Goal: Information Seeking & Learning: Stay updated

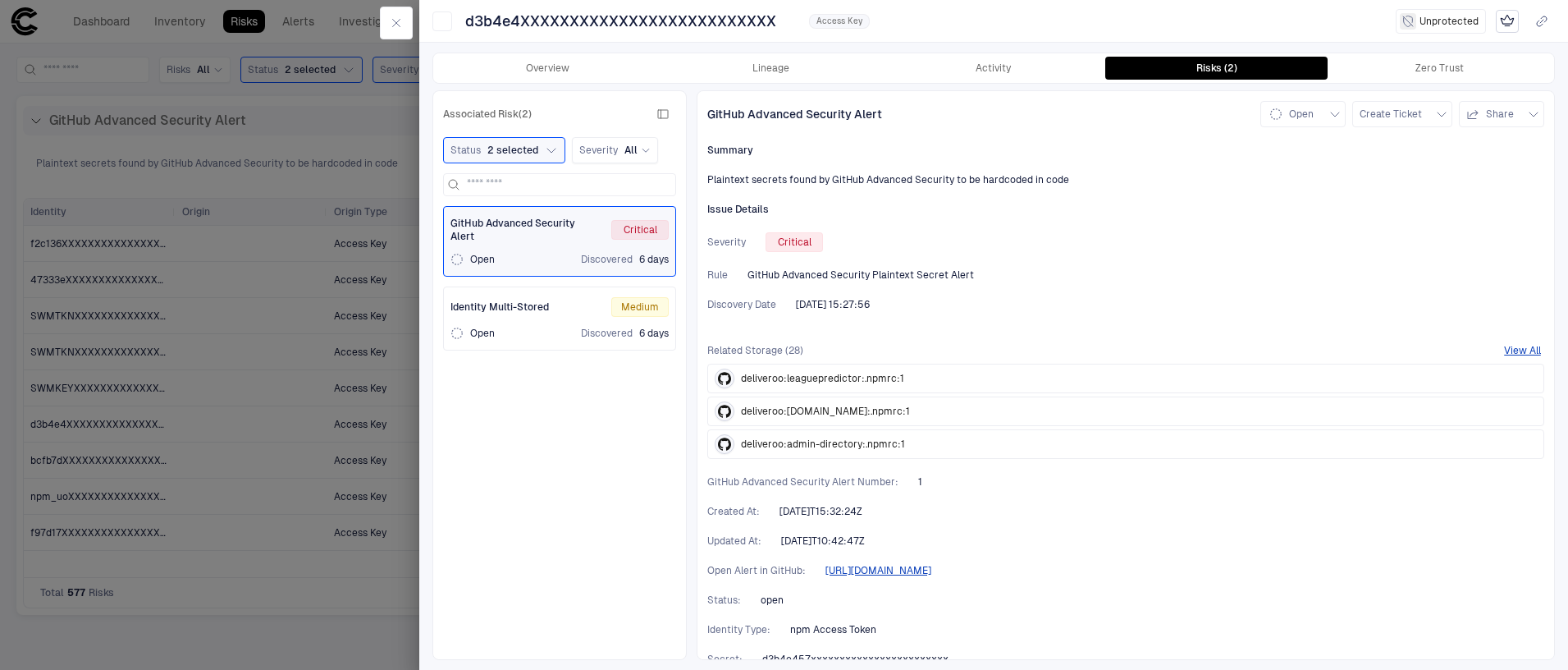
click at [893, 294] on div "GitHub Advanced Security Alert Open Create Ticket Share Summary Plaintext secre…" at bounding box center [1126, 375] width 858 height 570
click at [539, 69] on button "Overview" at bounding box center [548, 68] width 224 height 23
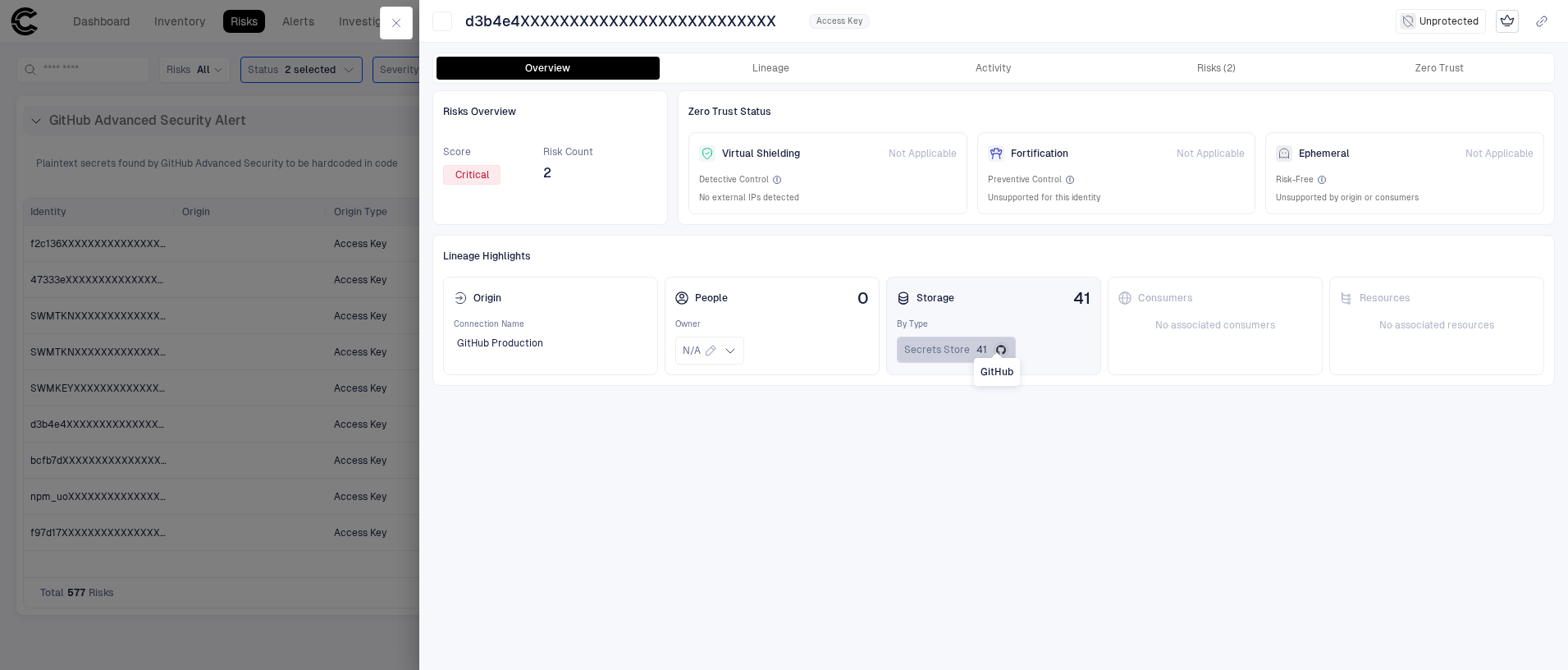
click at [996, 345] on icon "GitHub" at bounding box center [1001, 350] width 10 height 10
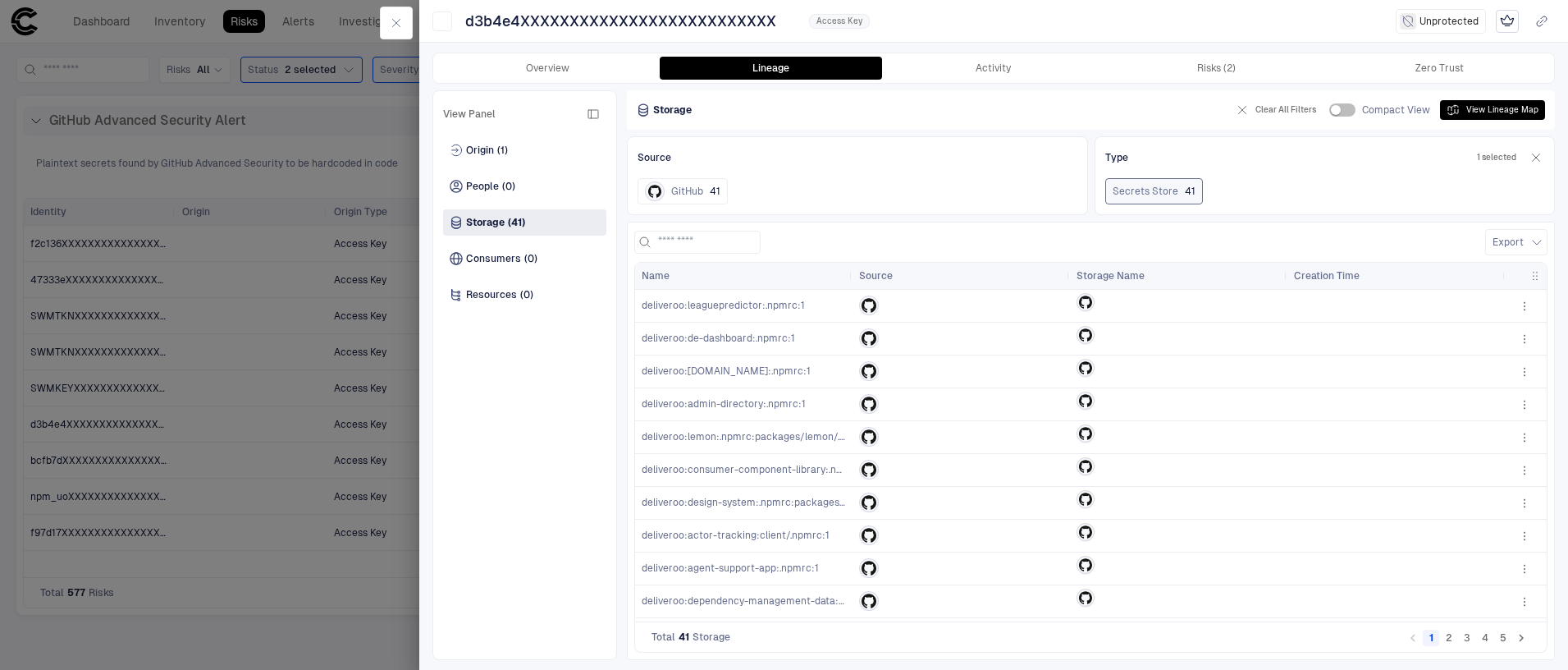
click at [770, 641] on div "Total 41 Storage 1 2 3 4 5" at bounding box center [1092, 637] width 914 height 30
click at [1448, 640] on button "2" at bounding box center [1448, 638] width 17 height 17
click at [1466, 641] on button "3" at bounding box center [1467, 638] width 17 height 17
drag, startPoint x: 723, startPoint y: 406, endPoint x: 781, endPoint y: 407, distance: 58.0
click at [780, 404] on span "deliveroo:rs-admin:client/.npmrc:1" at bounding box center [721, 404] width 160 height 12
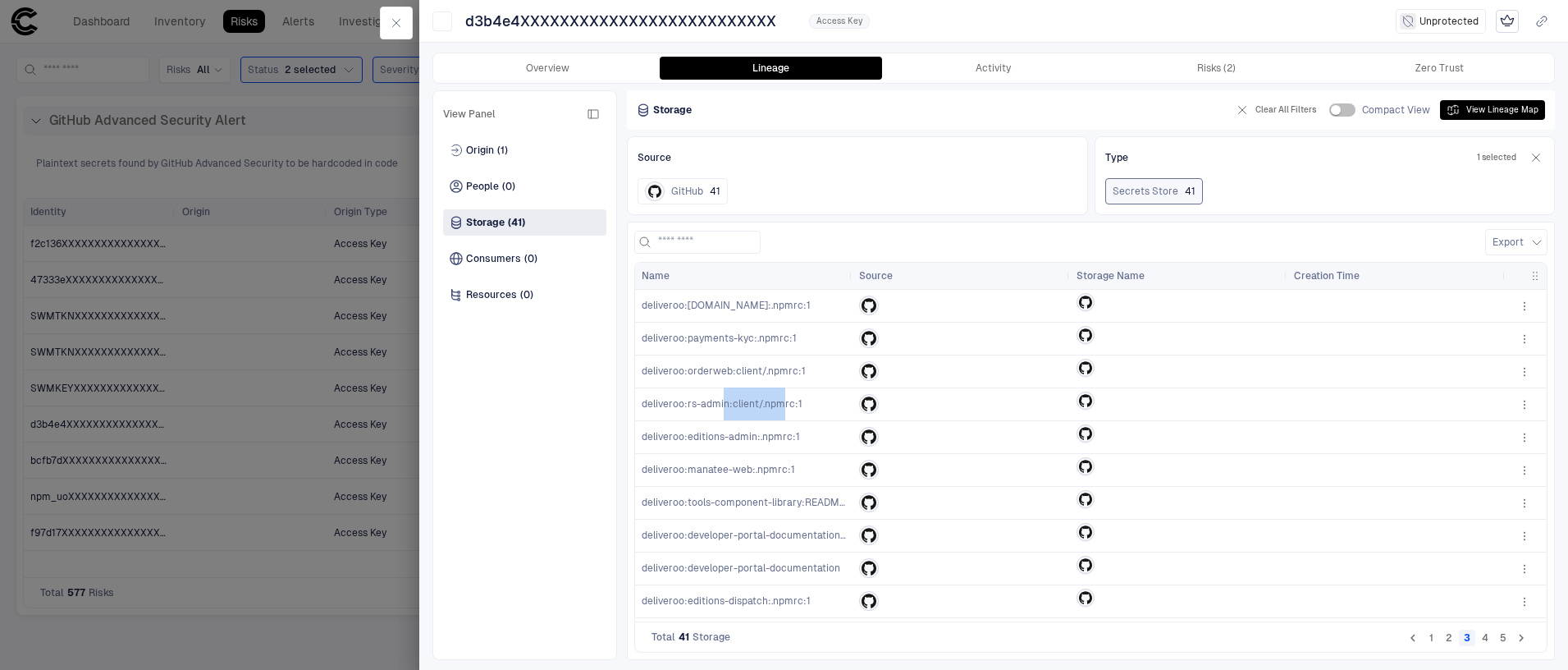
click at [781, 408] on span "deliveroo:rs-admin:client/.npmrc:1" at bounding box center [721, 404] width 160 height 12
drag, startPoint x: 470, startPoint y: 16, endPoint x: 686, endPoint y: 20, distance: 216.0
click at [686, 20] on span "d3b4e4XXXXXXXXXXXXXXXXXXXXXXXXXX" at bounding box center [621, 21] width 311 height 19
drag, startPoint x: 468, startPoint y: 25, endPoint x: 770, endPoint y: 31, distance: 302.1
click at [770, 31] on button "d3b4e4XXXXXXXXXXXXXXXXXXXXXXXXXX" at bounding box center [630, 20] width 337 height 26
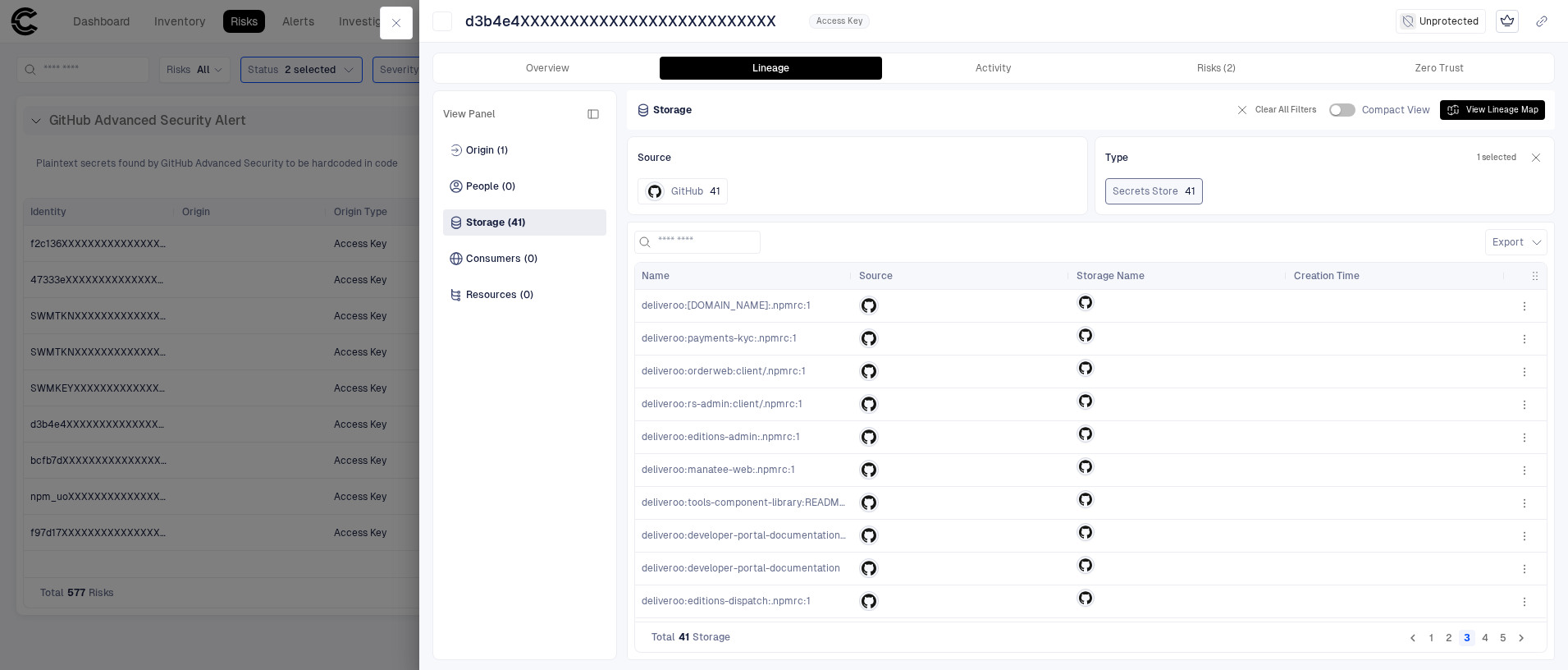
click at [1488, 641] on button "4" at bounding box center [1485, 638] width 17 height 17
click at [1500, 643] on button "5" at bounding box center [1503, 638] width 17 height 17
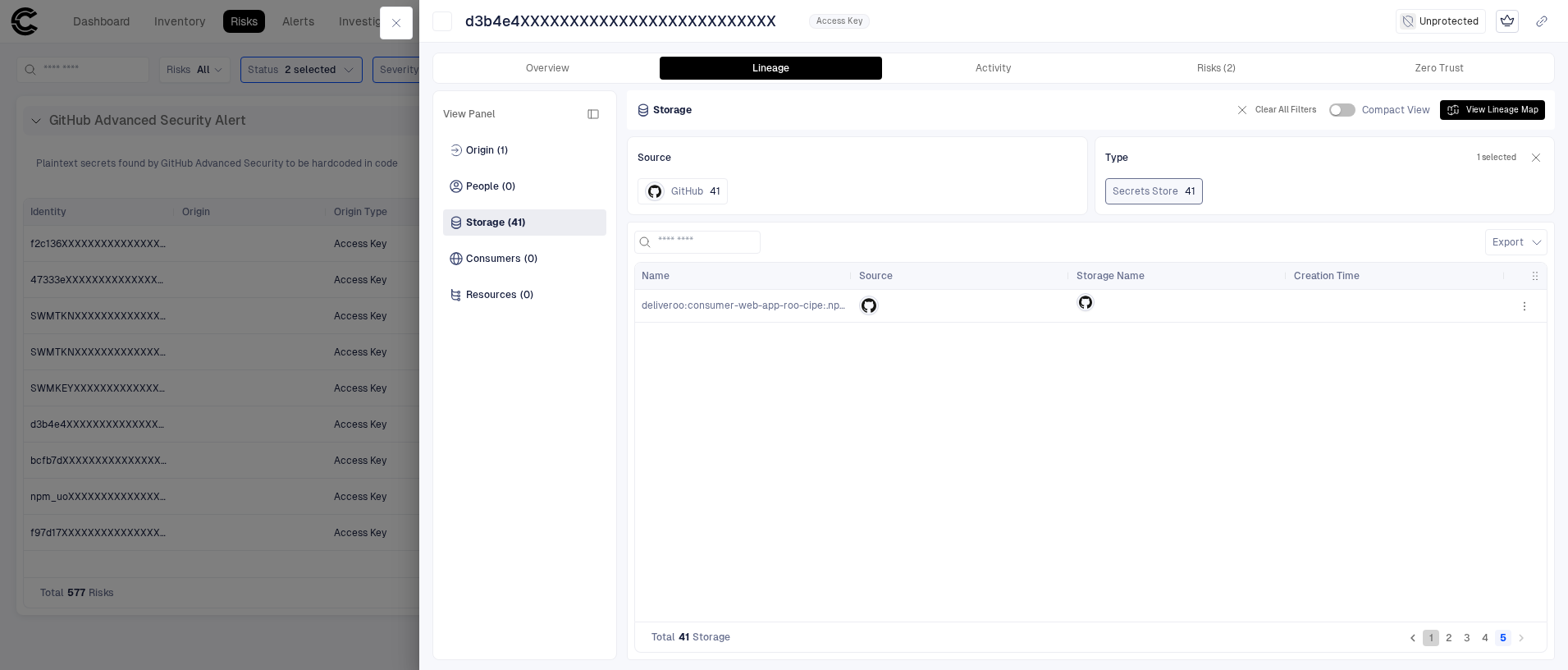
click at [1436, 642] on button "1" at bounding box center [1431, 638] width 17 height 17
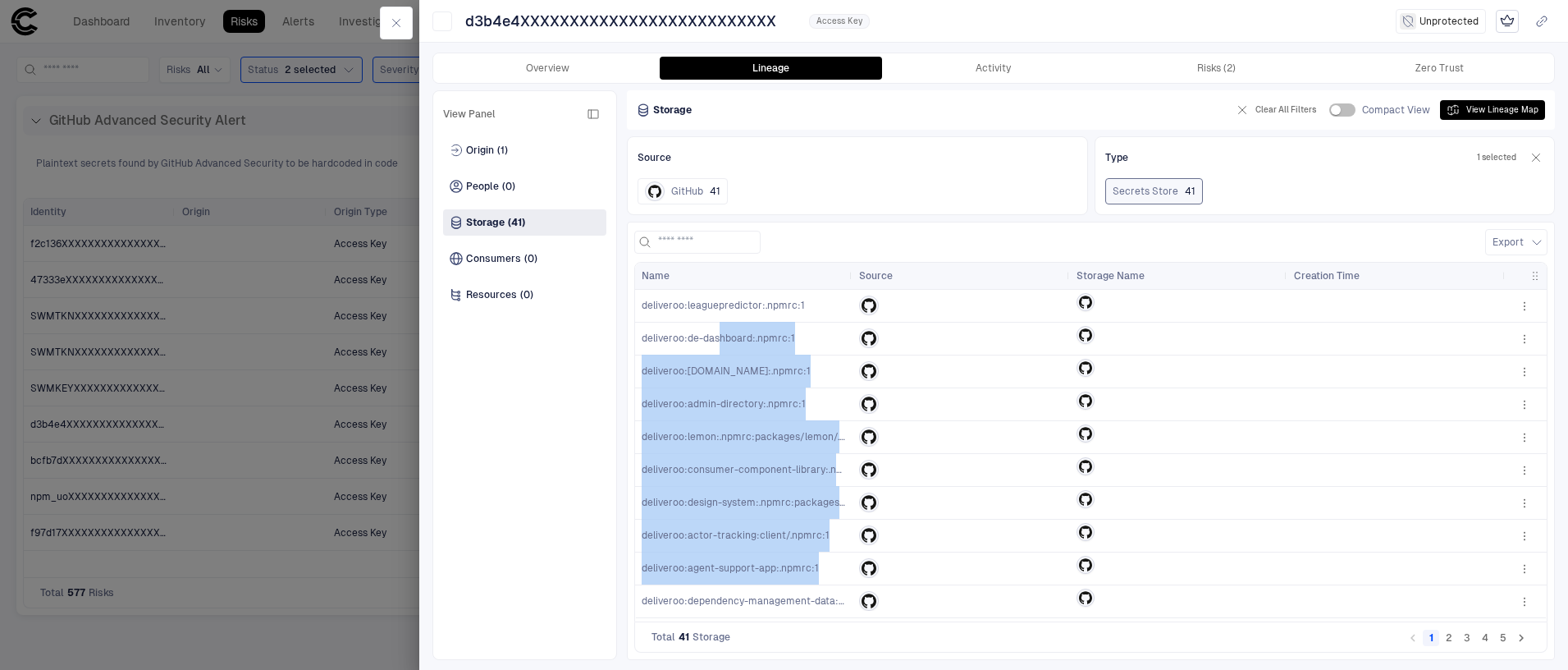
drag, startPoint x: 719, startPoint y: 333, endPoint x: 762, endPoint y: 613, distance: 283.3
click at [762, 613] on div "deliveroo:leaguepredictor:.npmrc:1 deliveroo:de-dashboard:.npmrc:1 deliveroo:[D…" at bounding box center [1070, 454] width 871 height 329
click at [993, 435] on div at bounding box center [961, 437] width 204 height 19
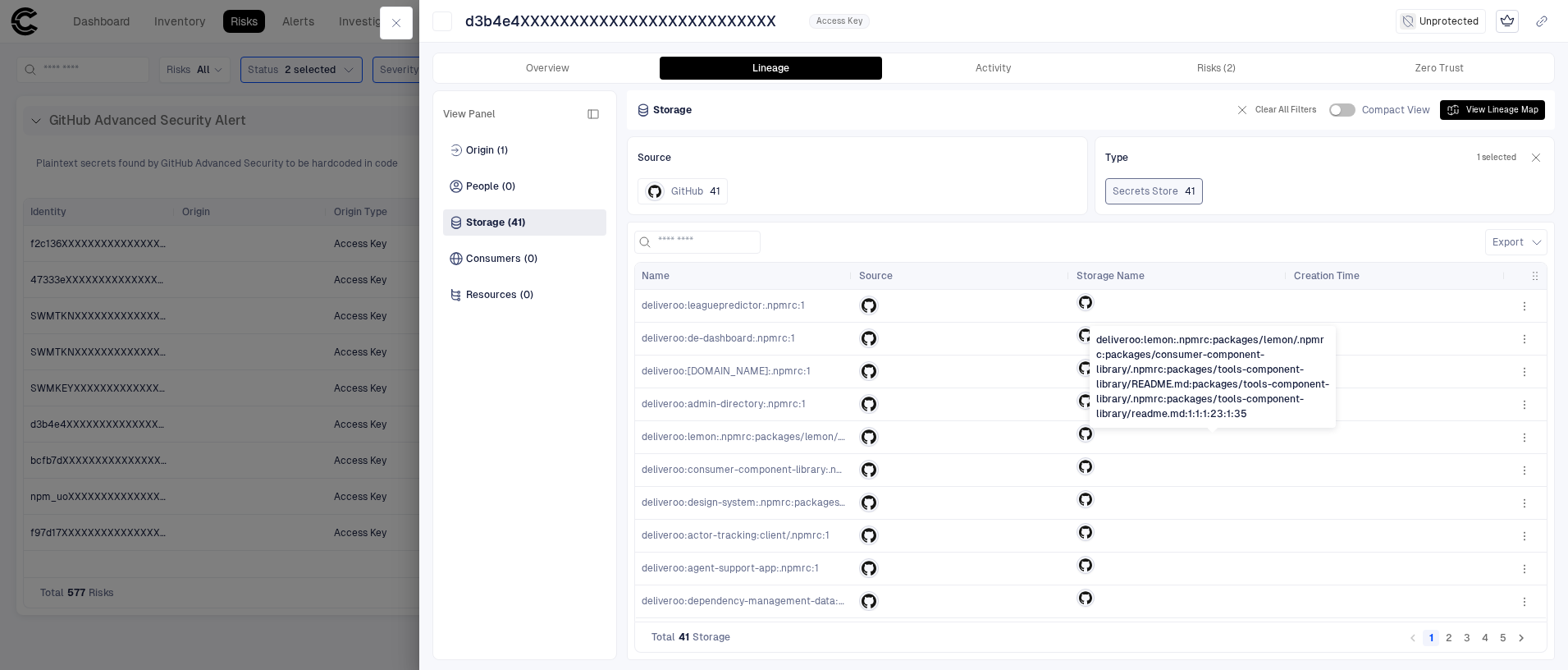
click at [766, 439] on span "deliveroo:lemon:.npmrc:packages/lemon/.npmrc:packages/consumer-component-librar…" at bounding box center [1226, 437] width 1168 height 12
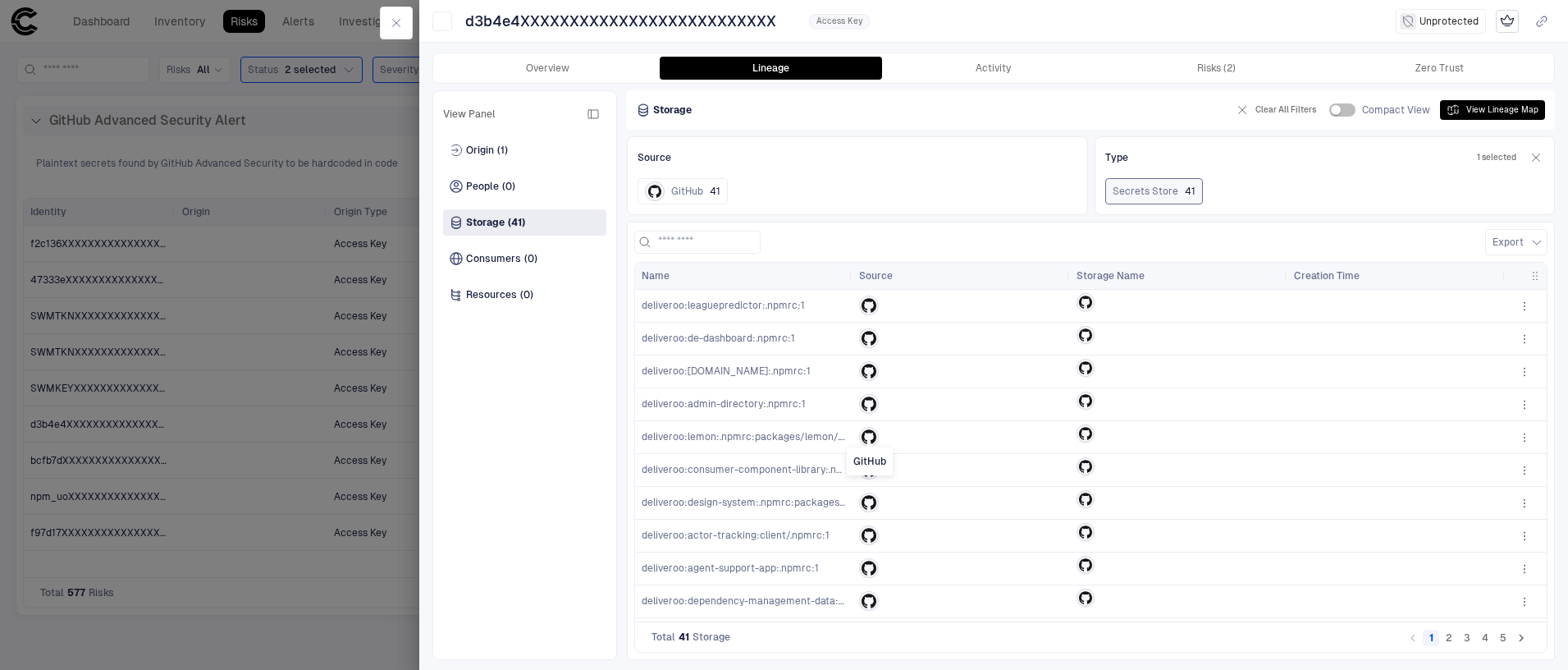
click at [871, 437] on icon "GitHub" at bounding box center [868, 437] width 15 height 15
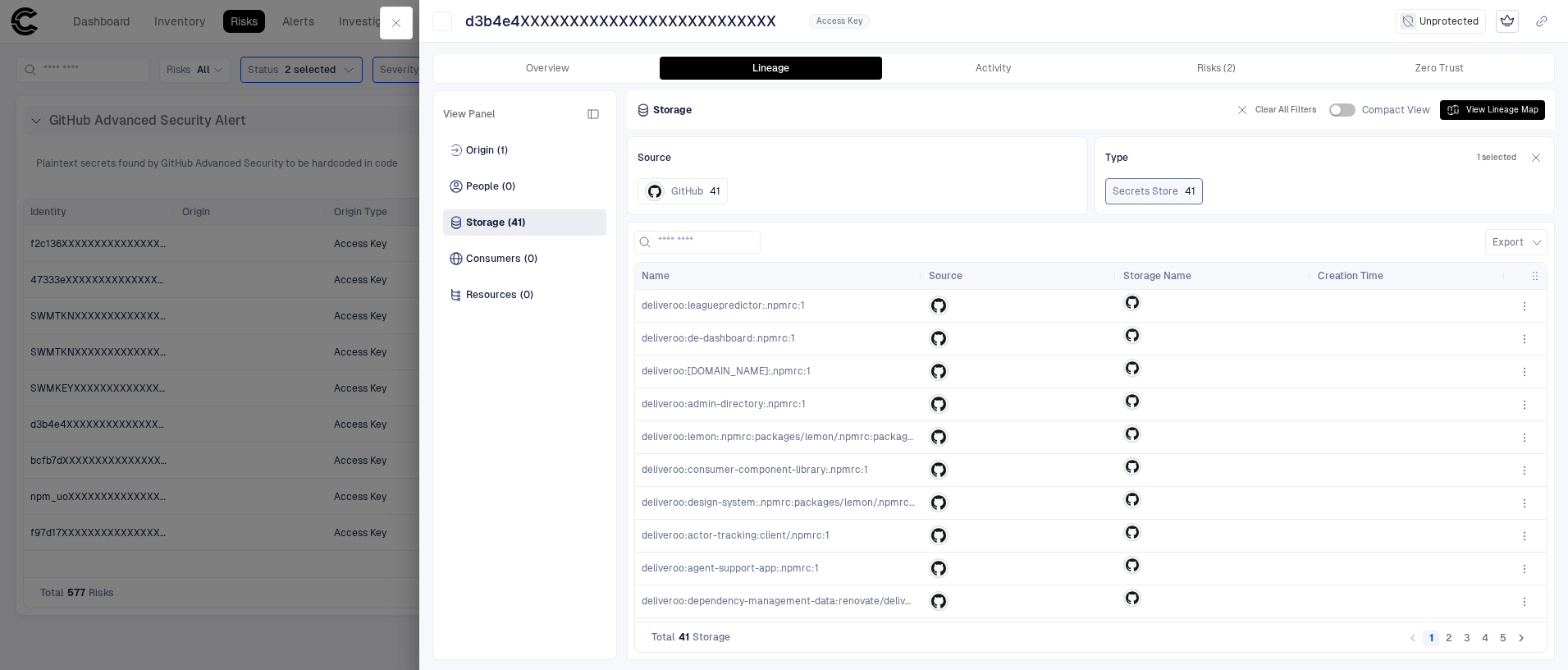
drag, startPoint x: 850, startPoint y: 278, endPoint x: 920, endPoint y: 292, distance: 71.4
click at [920, 292] on div "Name Source Storage Name Creation Time" at bounding box center [1091, 441] width 912 height 359
click at [1414, 637] on li "pagination navigation" at bounding box center [1412, 637] width 18 height 19
click at [552, 67] on button "Overview" at bounding box center [548, 68] width 224 height 23
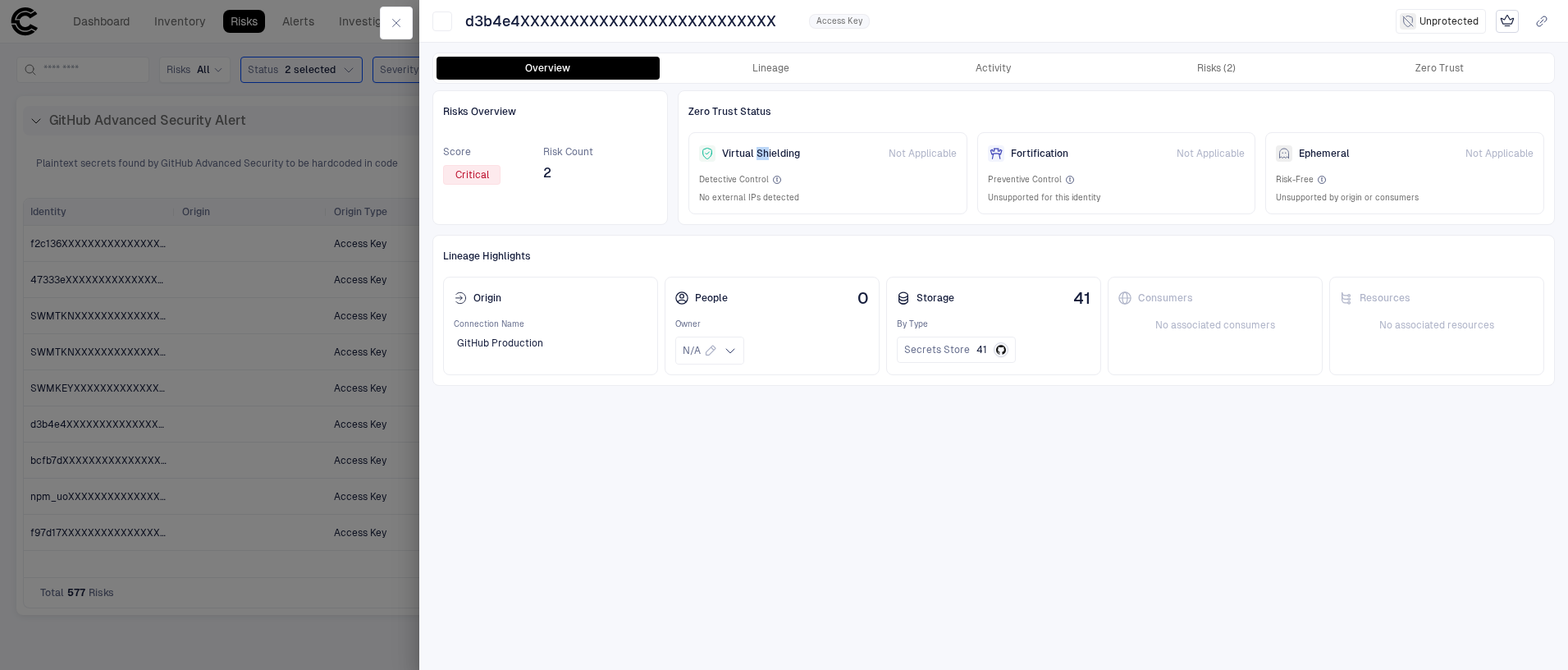
drag, startPoint x: 757, startPoint y: 155, endPoint x: 769, endPoint y: 158, distance: 12.4
click at [768, 156] on span "Virtual Shielding" at bounding box center [761, 154] width 78 height 14
click at [740, 182] on span "Detective Control" at bounding box center [734, 180] width 70 height 12
drag, startPoint x: 883, startPoint y: 156, endPoint x: 1048, endPoint y: 155, distance: 165.0
click at [1048, 155] on div "Virtual Shielding Not Applicable Detective Control No external IPs detected For…" at bounding box center [1116, 173] width 856 height 82
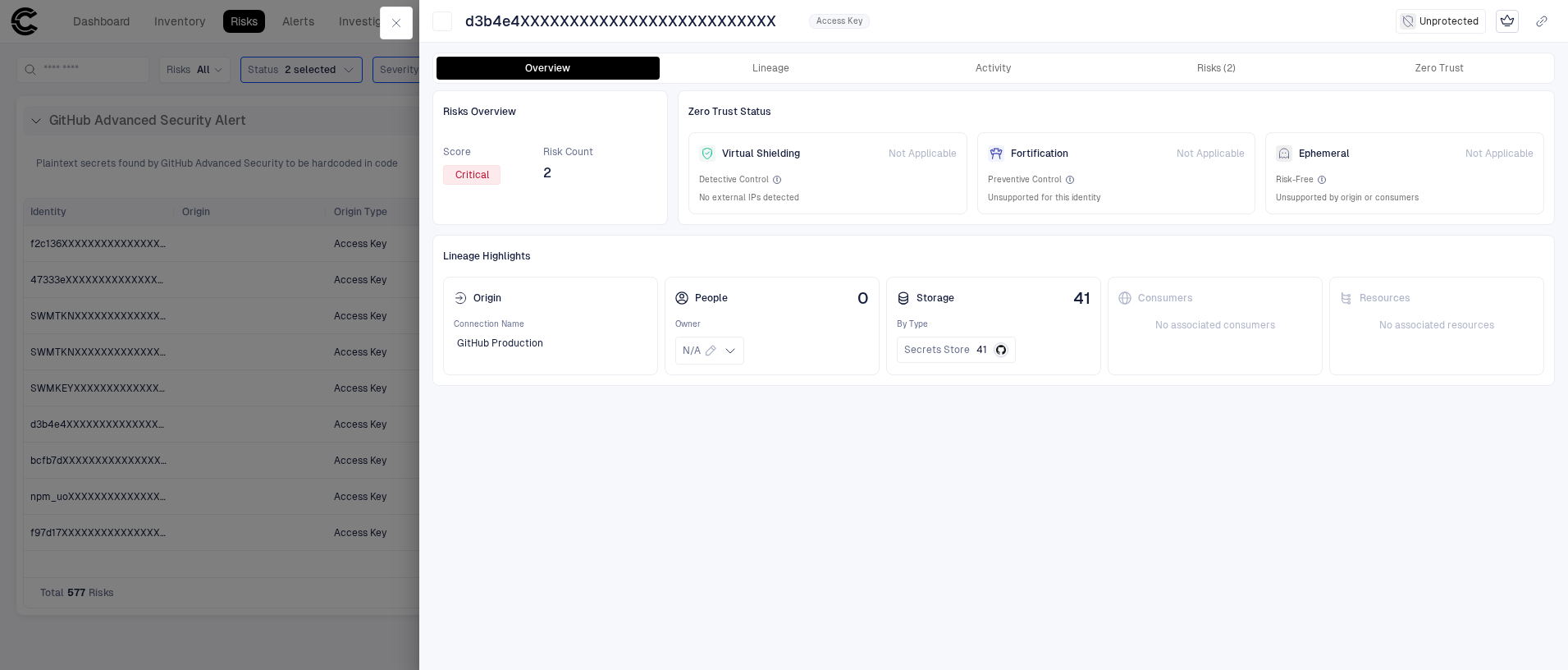
click at [1162, 156] on div "Fortification Not Applicable" at bounding box center [1116, 154] width 258 height 21
click at [406, 28] on button "button" at bounding box center [397, 23] width 33 height 33
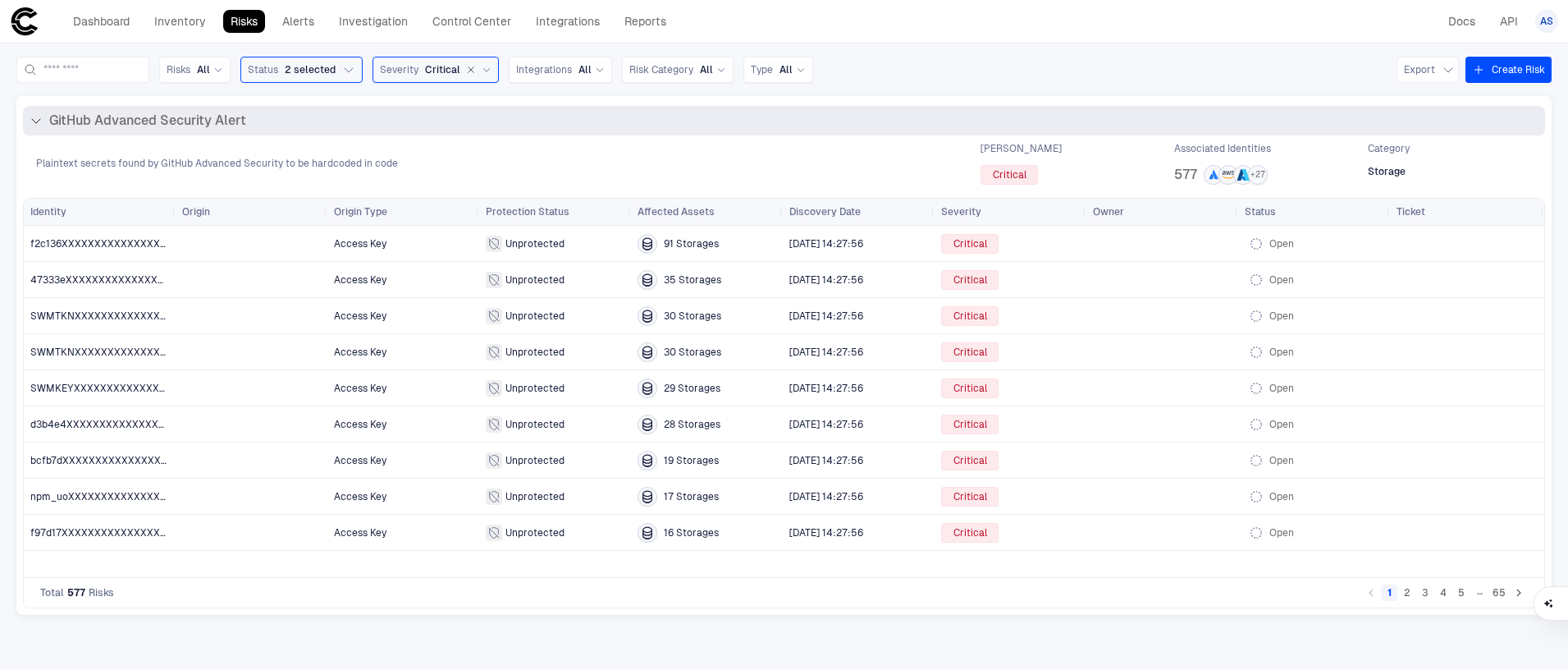
click at [58, 119] on span "GitHub Advanced Security Alert" at bounding box center [148, 121] width 197 height 17
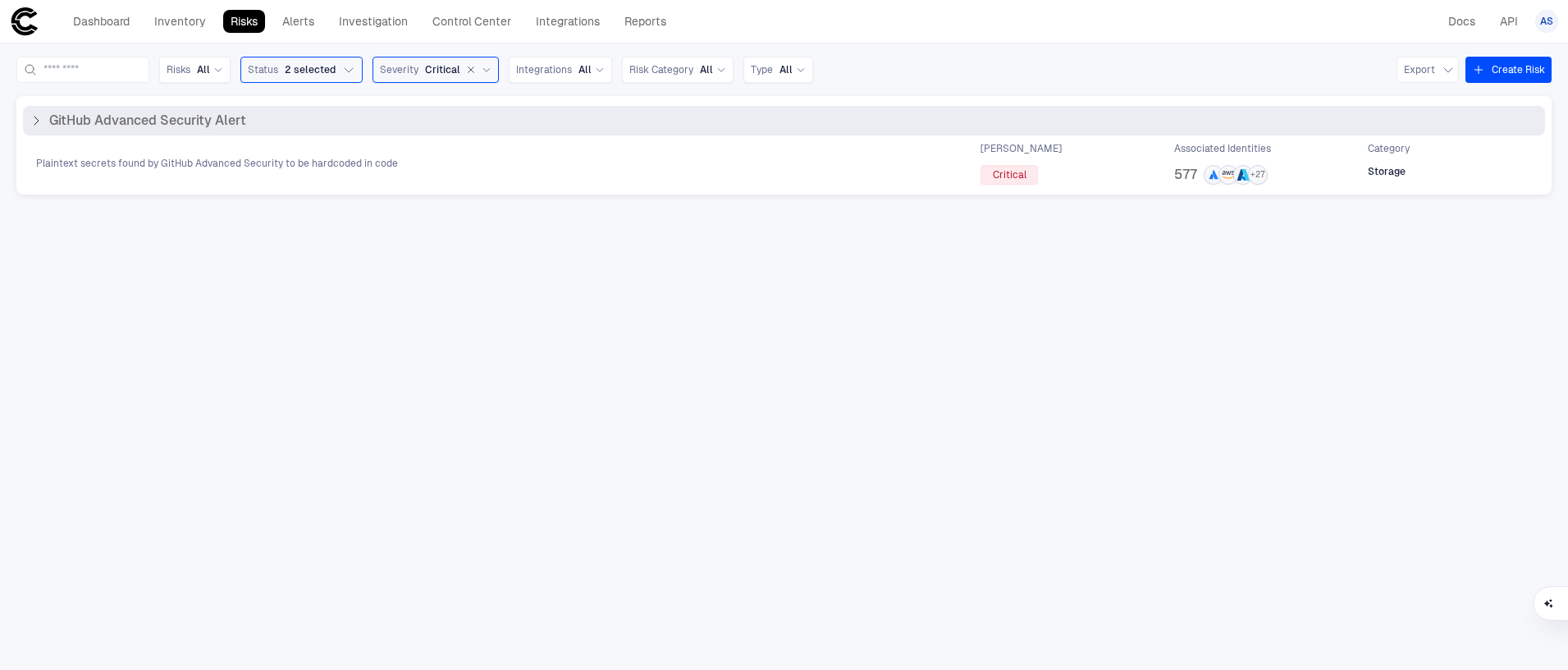
click at [58, 119] on span "GitHub Advanced Security Alert" at bounding box center [148, 121] width 197 height 17
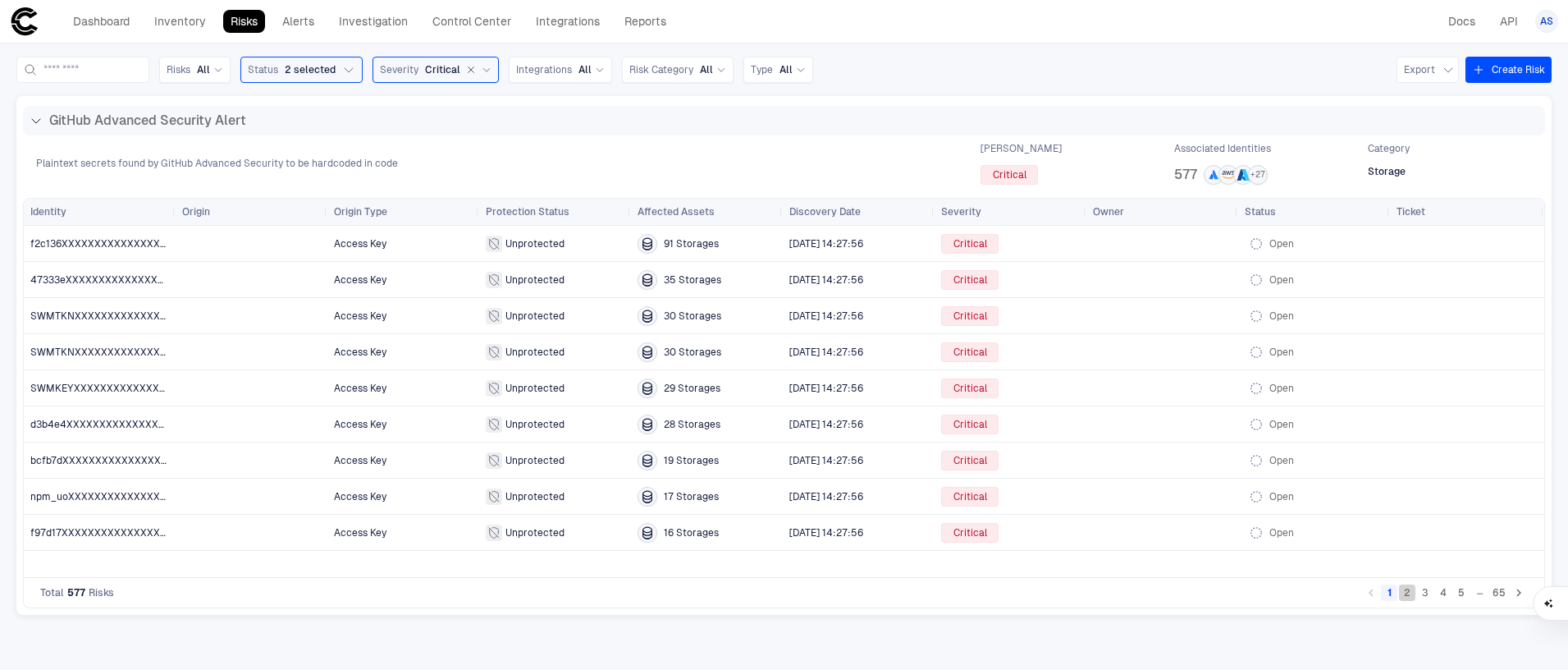
click at [1408, 600] on button "2" at bounding box center [1407, 592] width 17 height 17
click at [440, 445] on span "OAuth Token" at bounding box center [403, 461] width 139 height 33
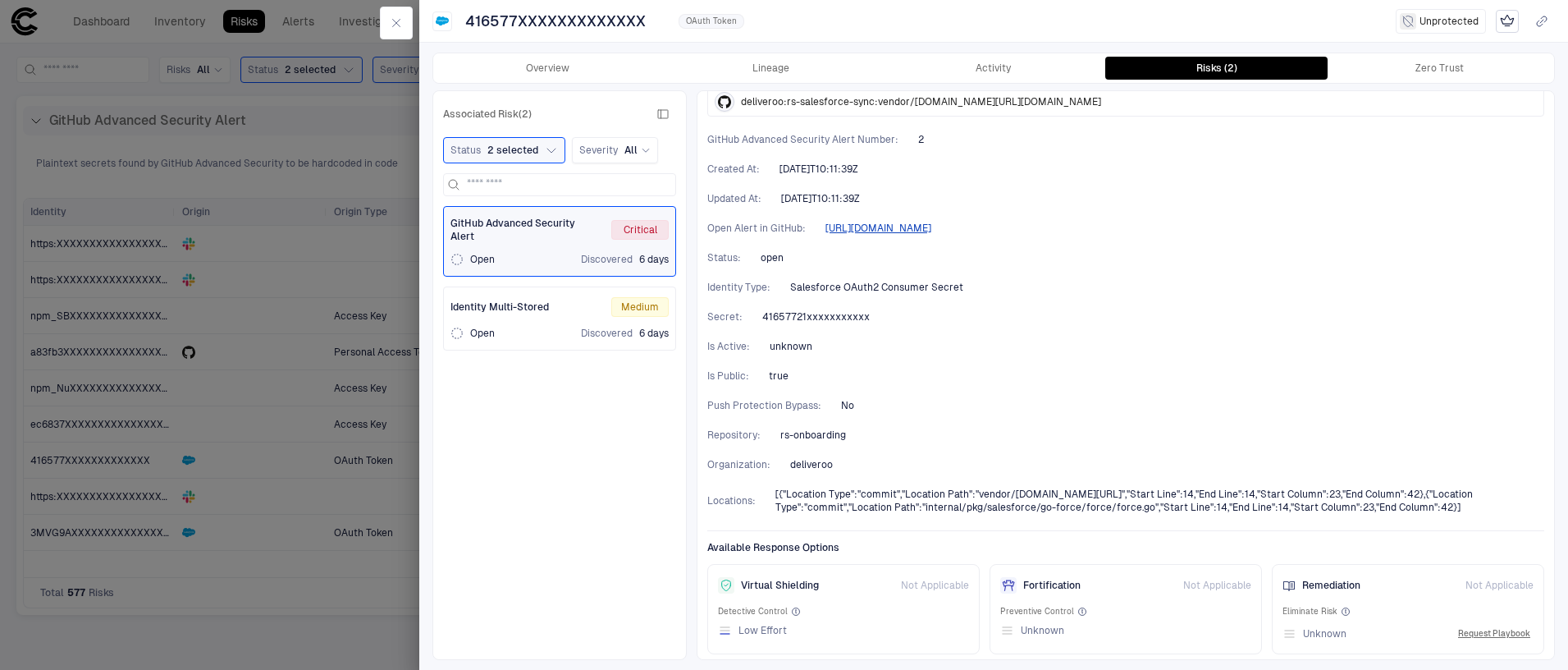
scroll to position [347, 0]
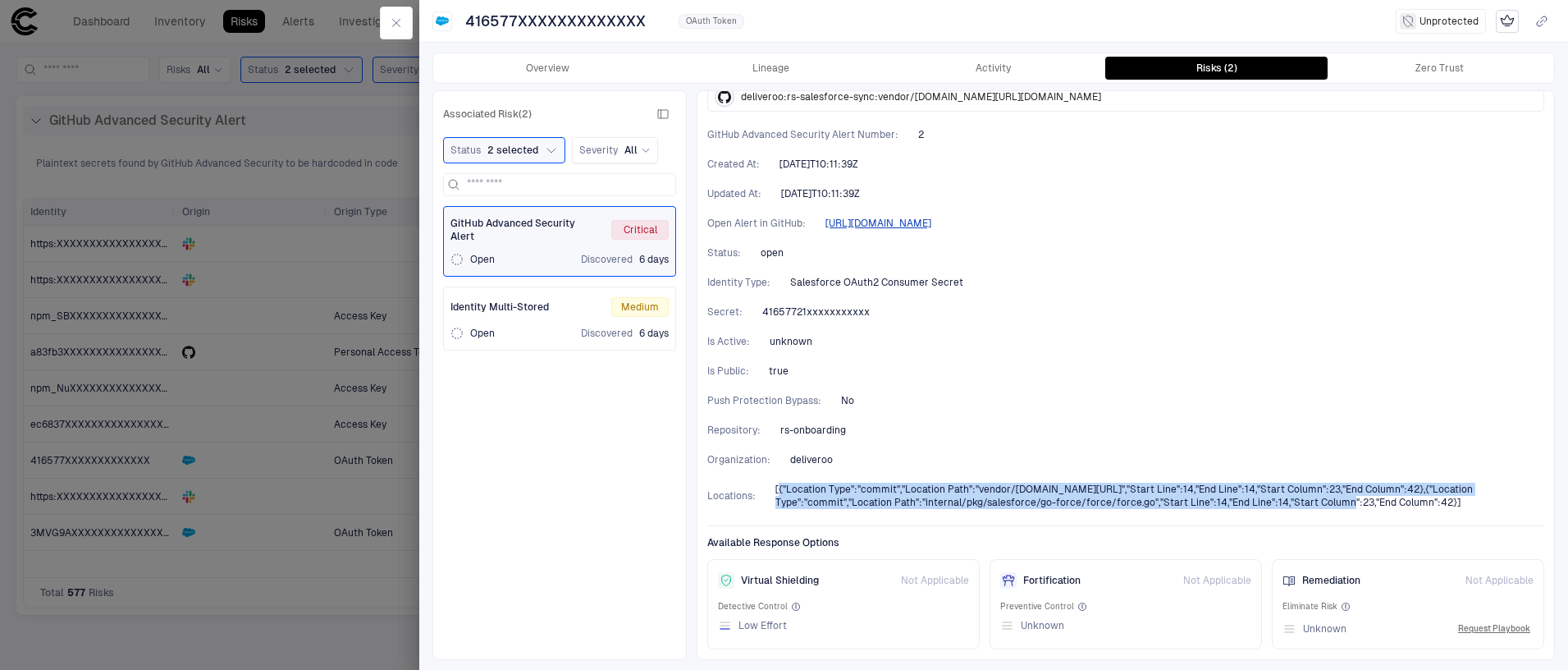
drag, startPoint x: 1267, startPoint y: 505, endPoint x: 780, endPoint y: 493, distance: 487.1
click at [780, 493] on span "[{"Location Type":"commit","Location Path":"vendor/[DOMAIN_NAME][URL]","Start L…" at bounding box center [1160, 495] width 769 height 26
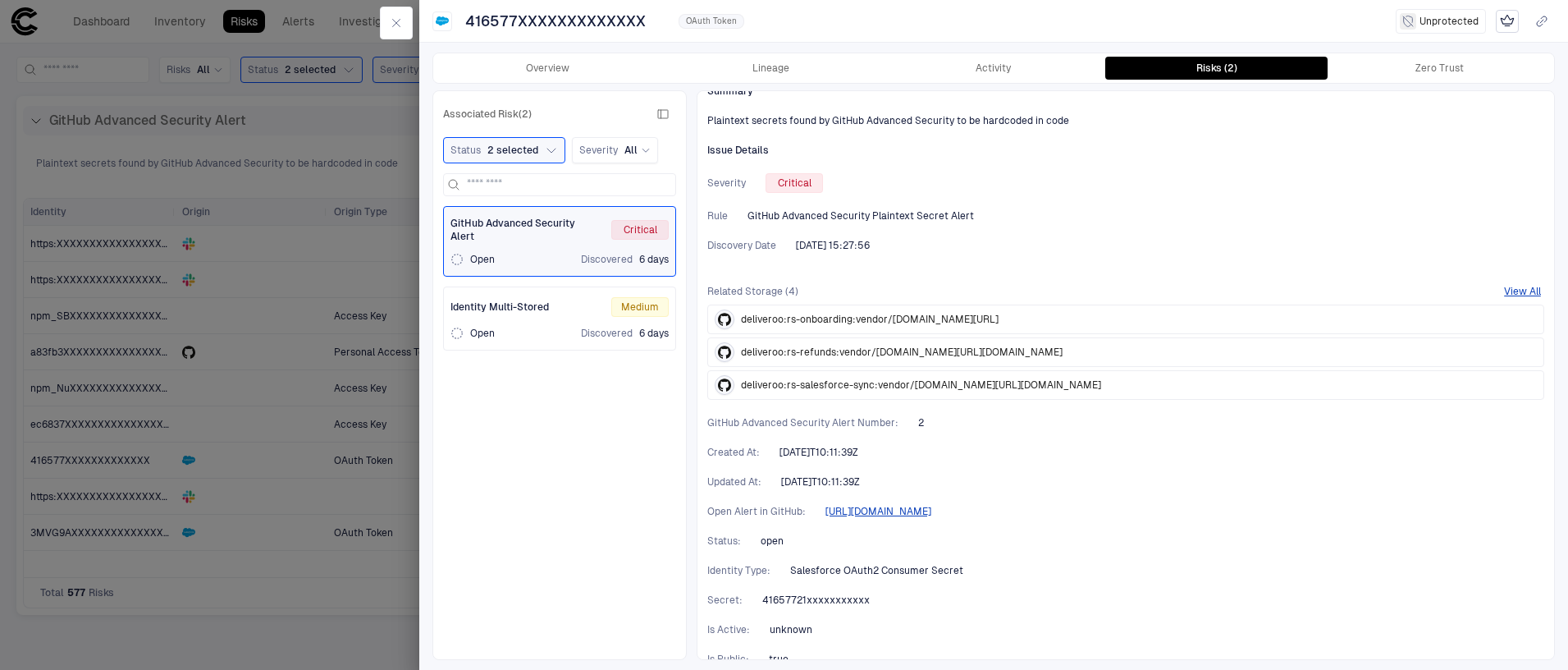
scroll to position [0, 0]
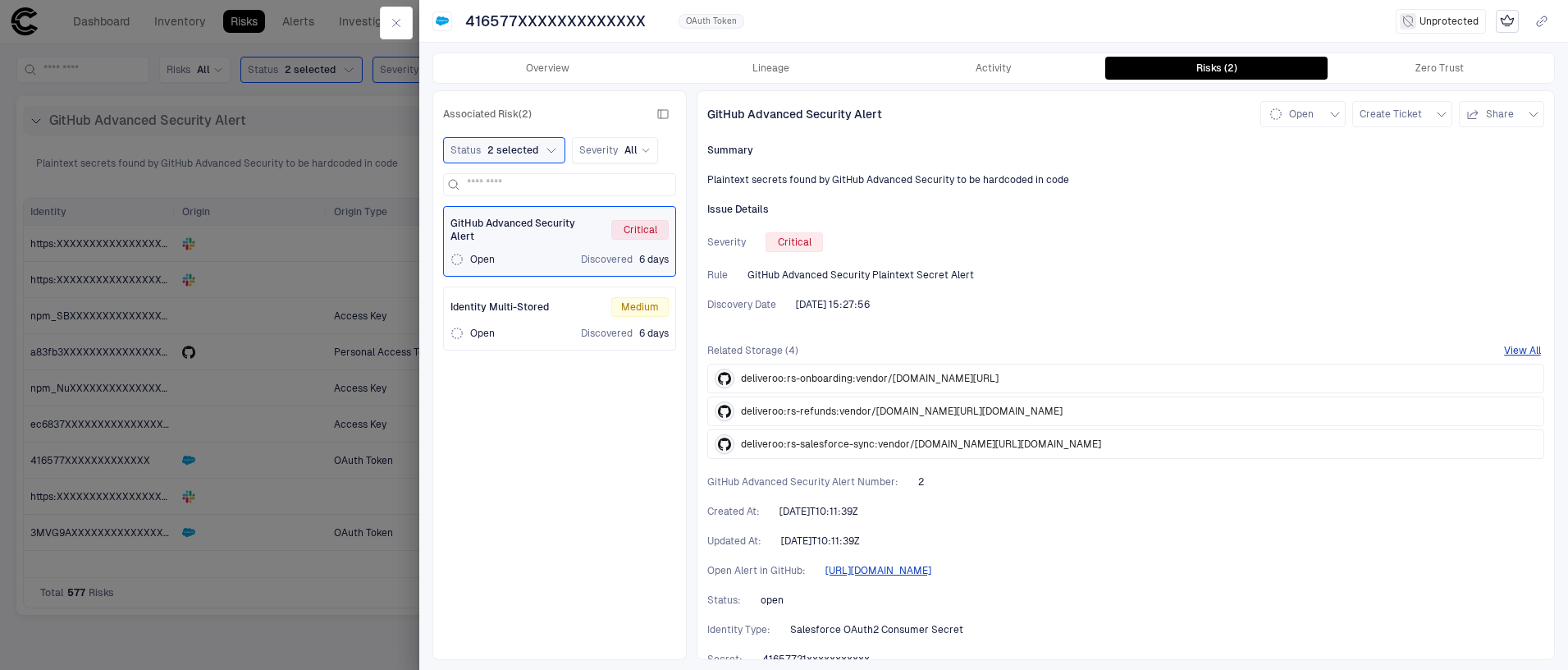
click at [1157, 340] on div "GitHub Advanced Security Alert Open Create Ticket Share Summary Plaintext secre…" at bounding box center [1126, 375] width 858 height 570
drag, startPoint x: 1074, startPoint y: 363, endPoint x: 1042, endPoint y: 384, distance: 38.3
click at [1073, 364] on div "deliveroo:rs-onboarding:vendor/[DOMAIN_NAME][URL]" at bounding box center [1126, 378] width 837 height 29
drag, startPoint x: 1035, startPoint y: 384, endPoint x: 1102, endPoint y: 386, distance: 67.0
click at [998, 386] on div "deliveroo:rs-onboarding:vendor/[DOMAIN_NAME][URL]" at bounding box center [856, 378] width 284 height 28
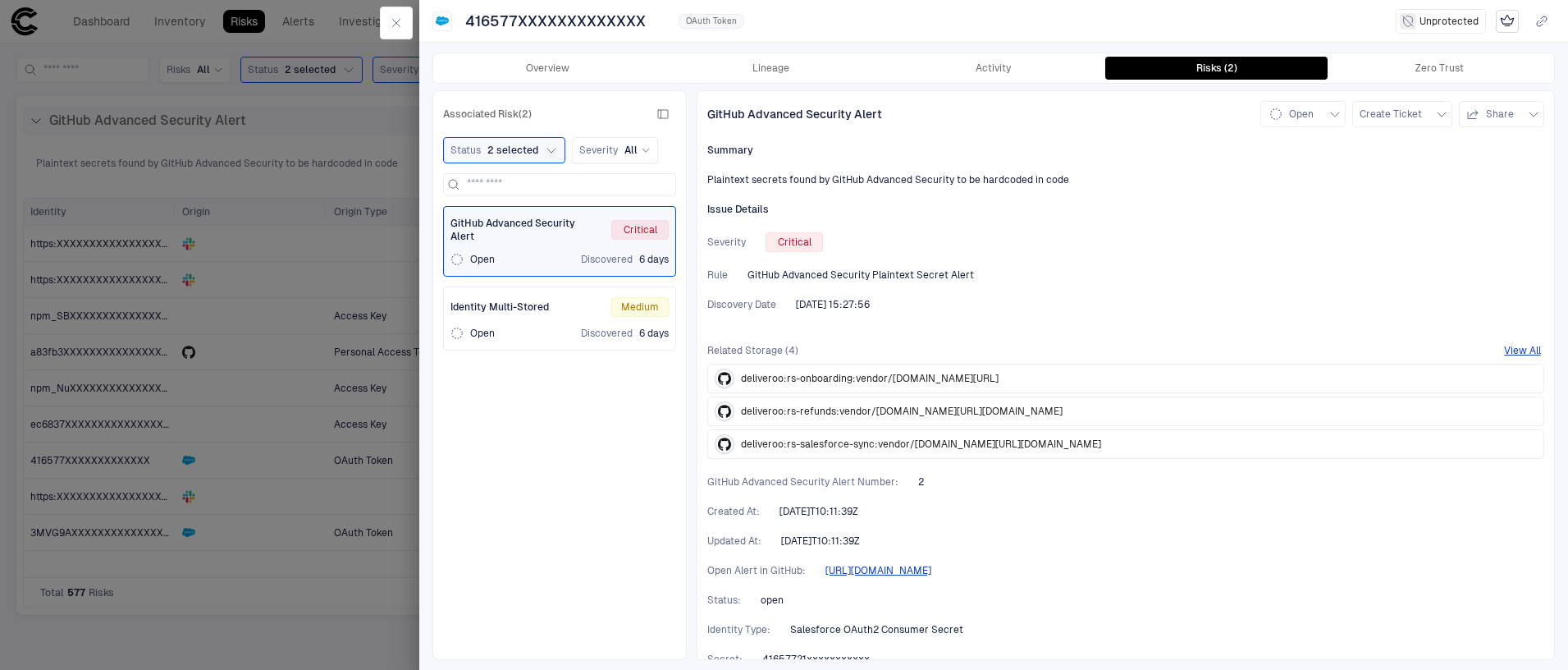
click at [998, 386] on div "deliveroo:rs-onboarding:vendor/[DOMAIN_NAME][URL]" at bounding box center [856, 378] width 284 height 28
drag, startPoint x: 795, startPoint y: 456, endPoint x: 980, endPoint y: 461, distance: 185.1
click at [980, 461] on div "GitHub Advanced Security Alert Open Create Ticket Share Summary Plaintext secre…" at bounding box center [1126, 375] width 858 height 570
drag, startPoint x: 958, startPoint y: 452, endPoint x: 778, endPoint y: 457, distance: 180.1
click at [778, 457] on div "deliveroo:rs-salesforce-sync:vendor/[DOMAIN_NAME][URL][DOMAIN_NAME]" at bounding box center [908, 443] width 387 height 28
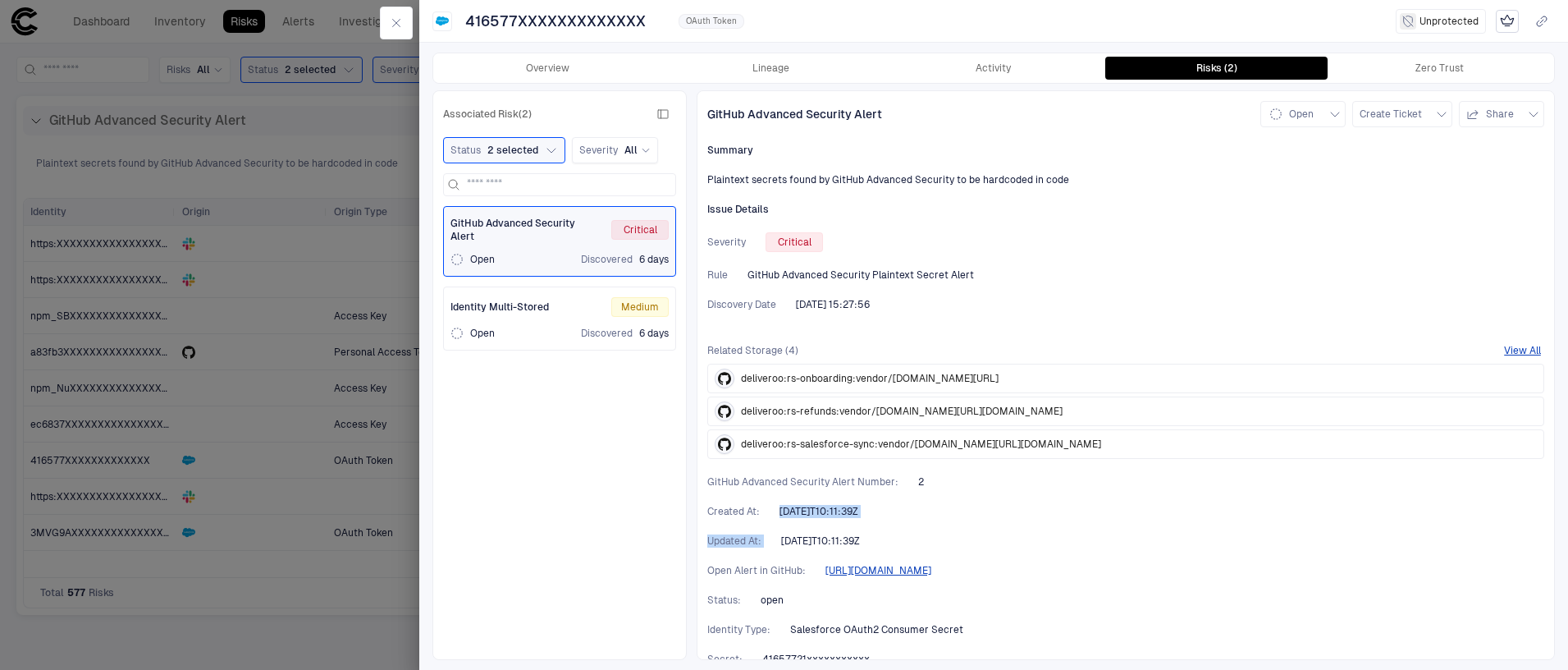
drag, startPoint x: 875, startPoint y: 529, endPoint x: 770, endPoint y: 505, distance: 107.7
click at [770, 506] on div "GitHub Advanced Security Alert Open Create Ticket Share Summary Plaintext secre…" at bounding box center [1126, 375] width 858 height 570
click at [770, 505] on div "Created At : [DATE]T10:11:39Z" at bounding box center [1126, 511] width 837 height 14
drag, startPoint x: 924, startPoint y: 492, endPoint x: 844, endPoint y: 476, distance: 81.6
click at [844, 476] on div "GitHub Advanced Security Alert Open Create Ticket Share Summary Plaintext secre…" at bounding box center [1126, 375] width 858 height 570
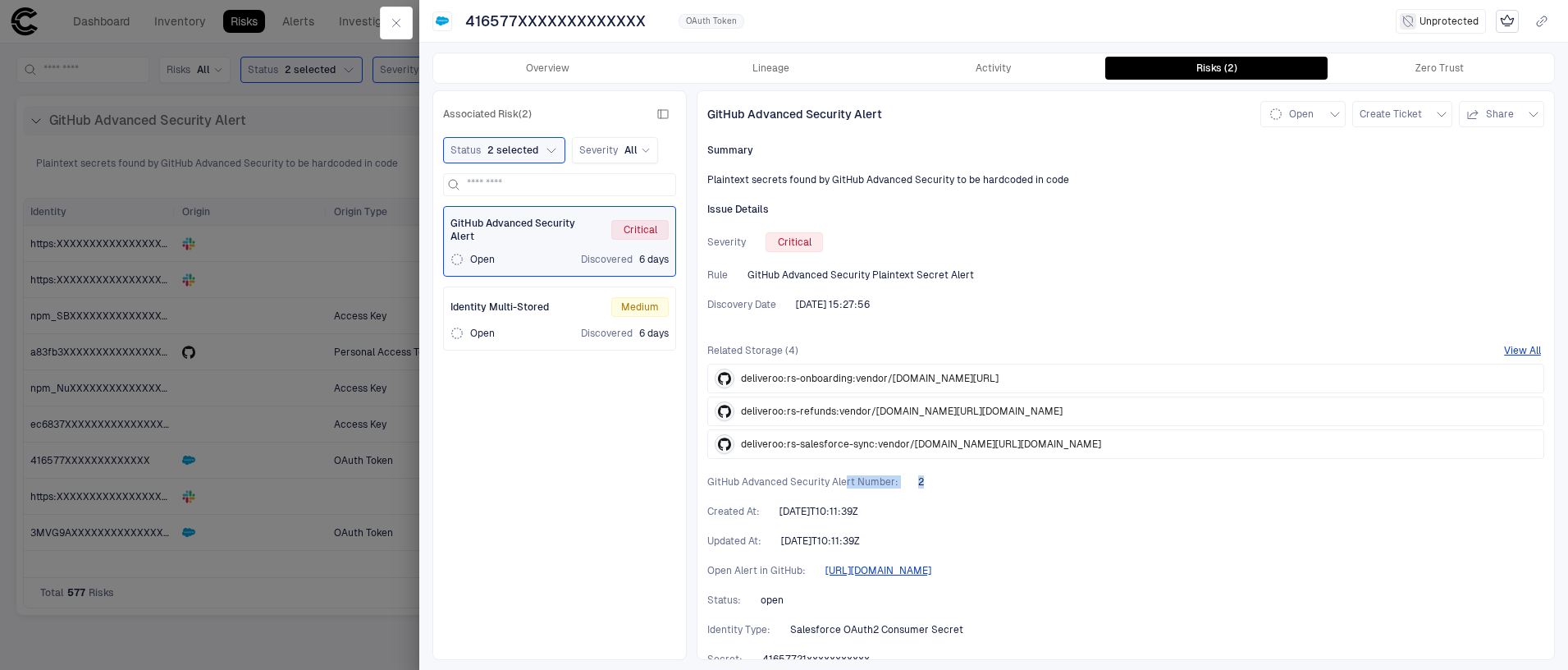
click at [844, 476] on span "GitHub Advanced Security Alert Number :" at bounding box center [803, 482] width 192 height 14
click at [393, 21] on icon "button" at bounding box center [397, 23] width 14 height 14
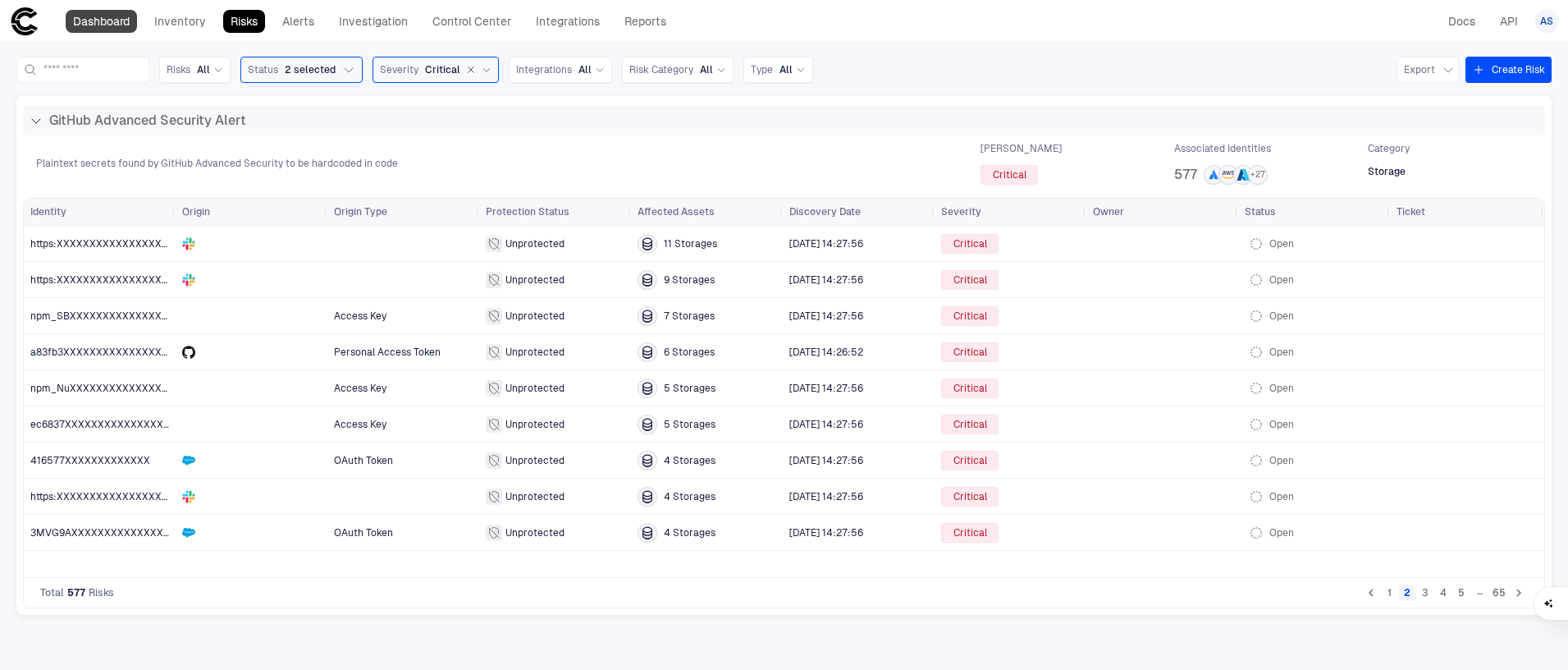
click at [69, 29] on link "Dashboard" at bounding box center [101, 21] width 71 height 23
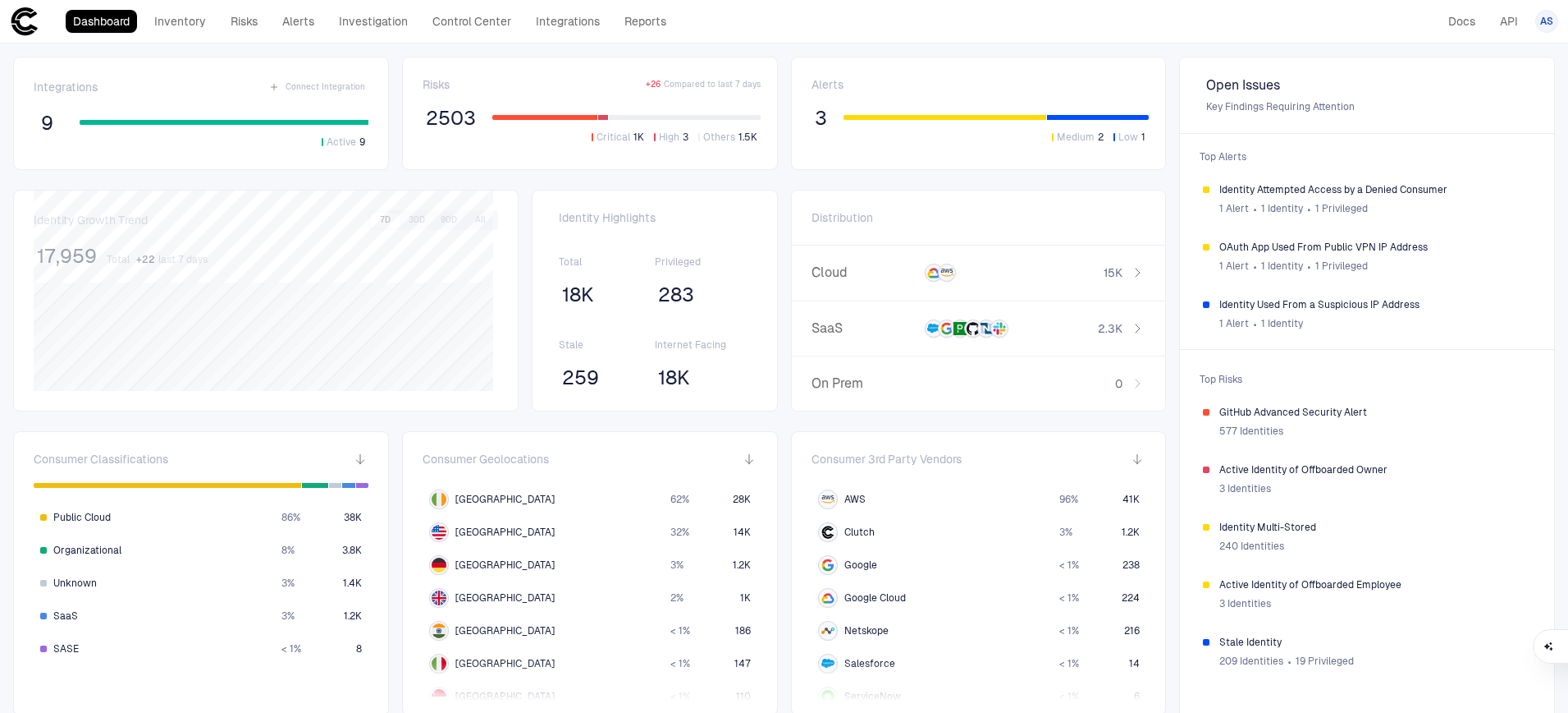
click at [1271, 89] on span "Open Issues" at bounding box center [1367, 85] width 322 height 17
click at [1302, 240] on span "OAuth App Used From Public VPN IP Address" at bounding box center [1376, 247] width 312 height 14
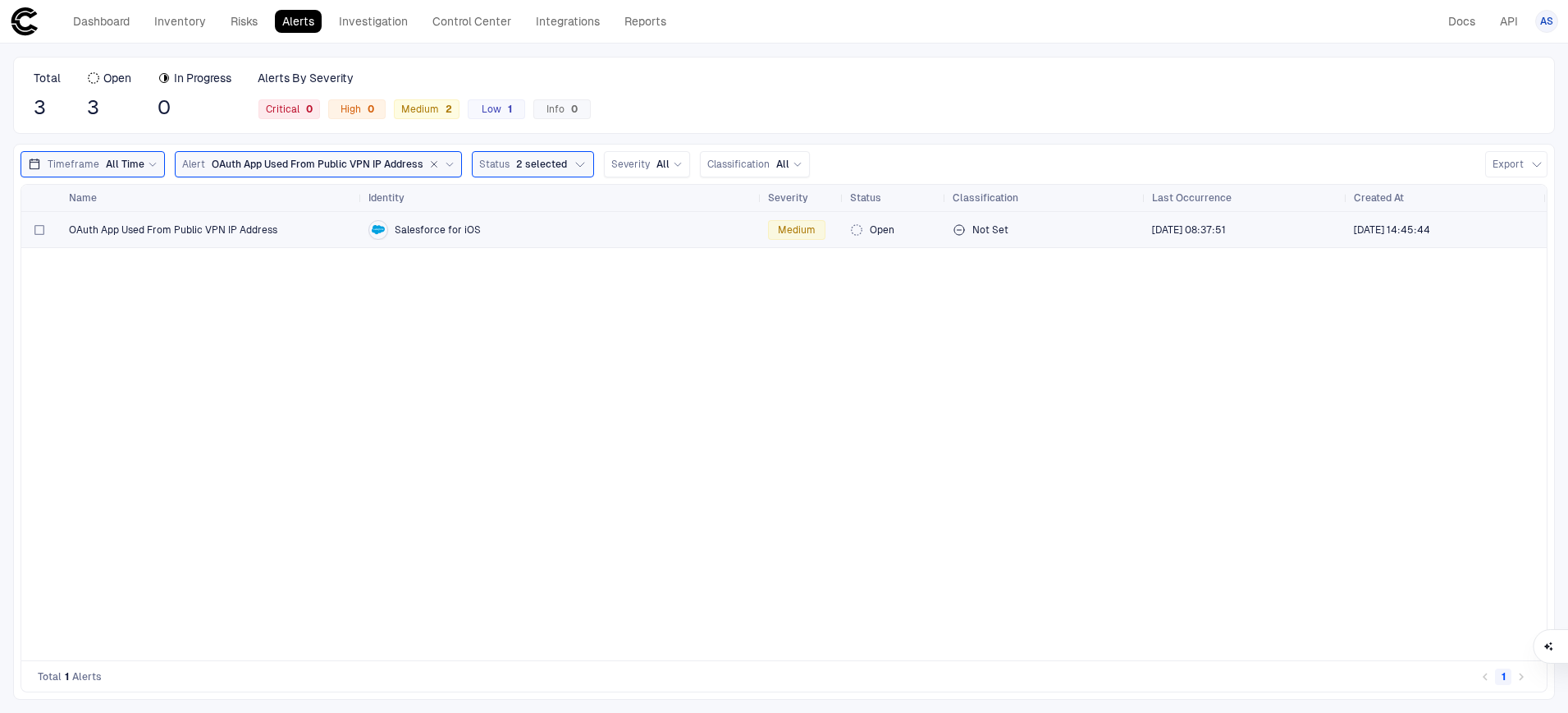
click at [251, 232] on span "OAuth App Used From Public VPN IP Address" at bounding box center [173, 231] width 208 height 14
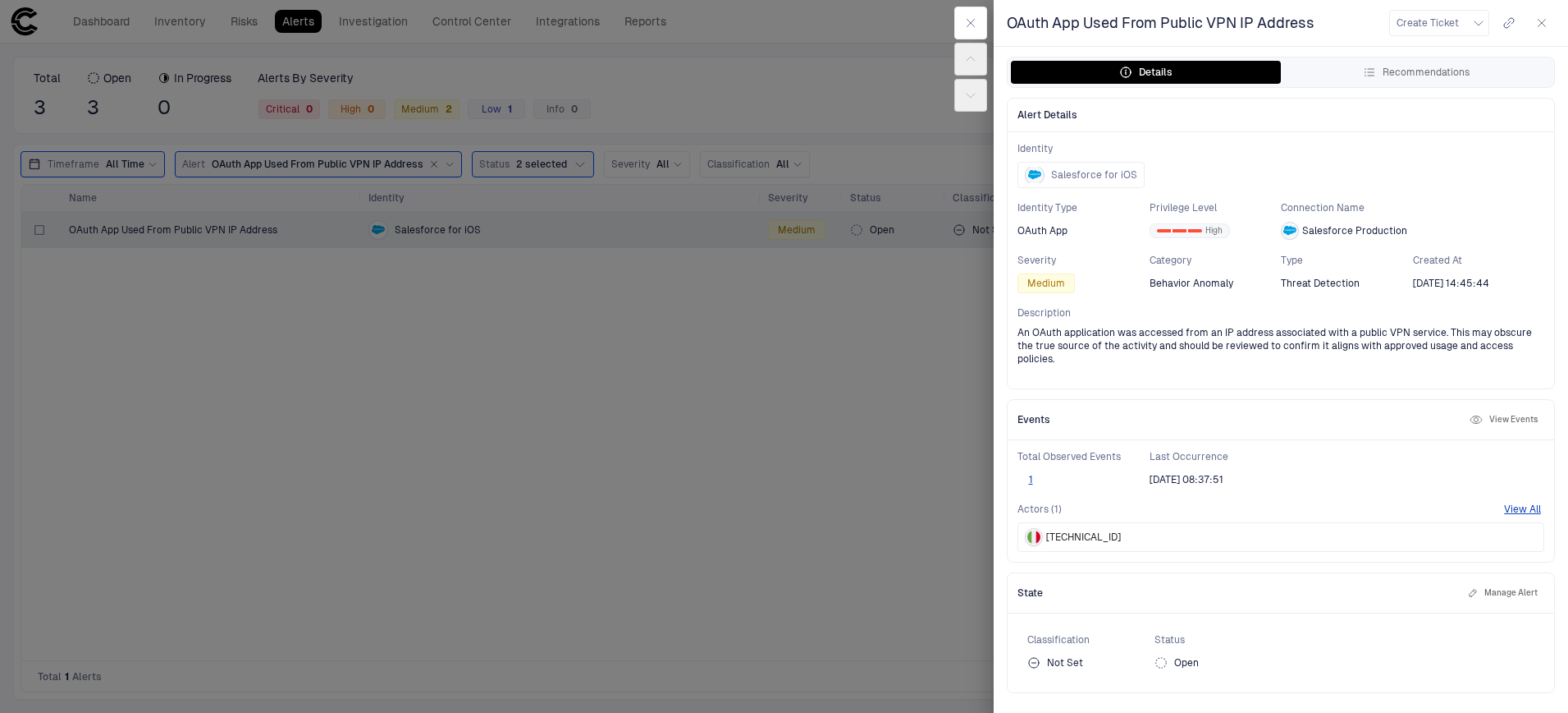
click at [1541, 18] on icon "button" at bounding box center [1543, 23] width 14 height 14
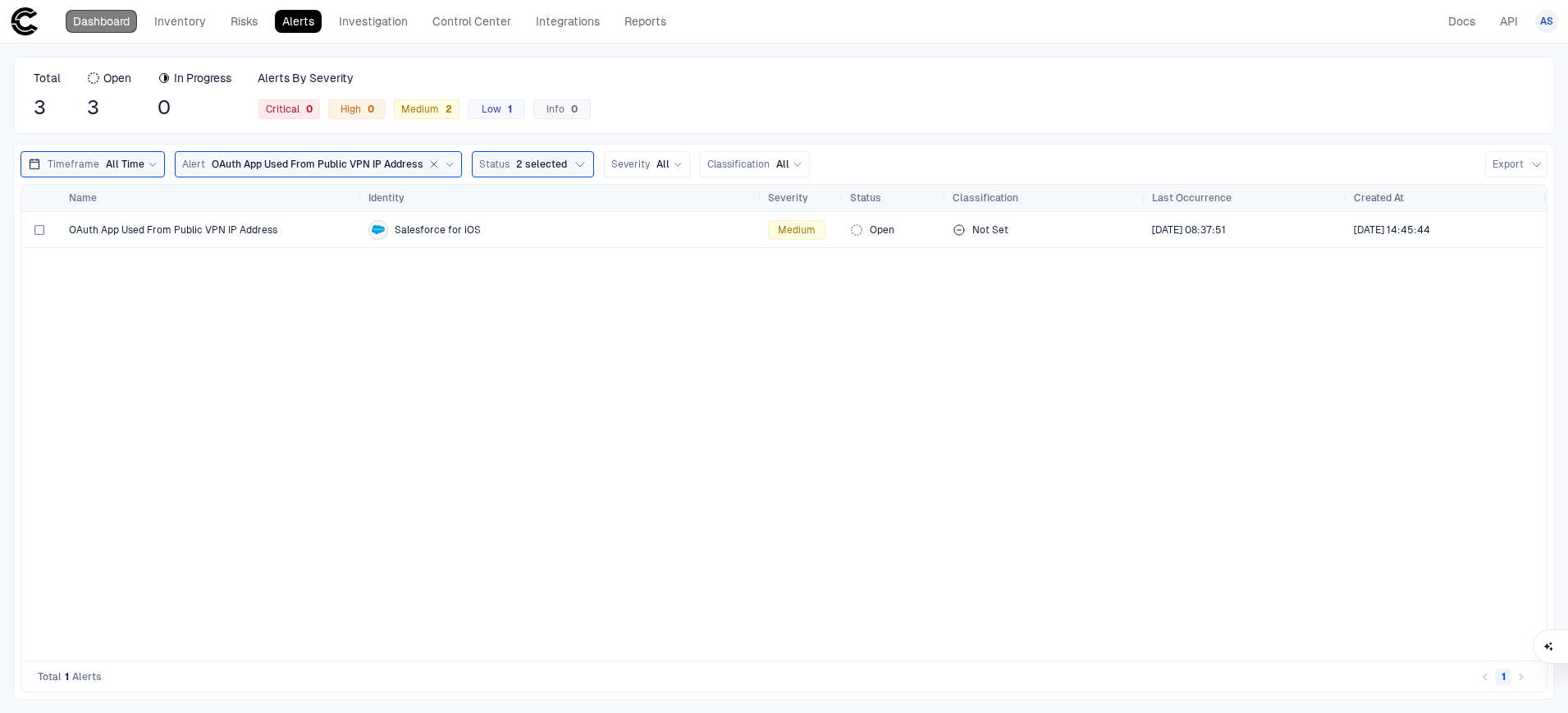
click at [101, 32] on link "Dashboard" at bounding box center [101, 21] width 71 height 23
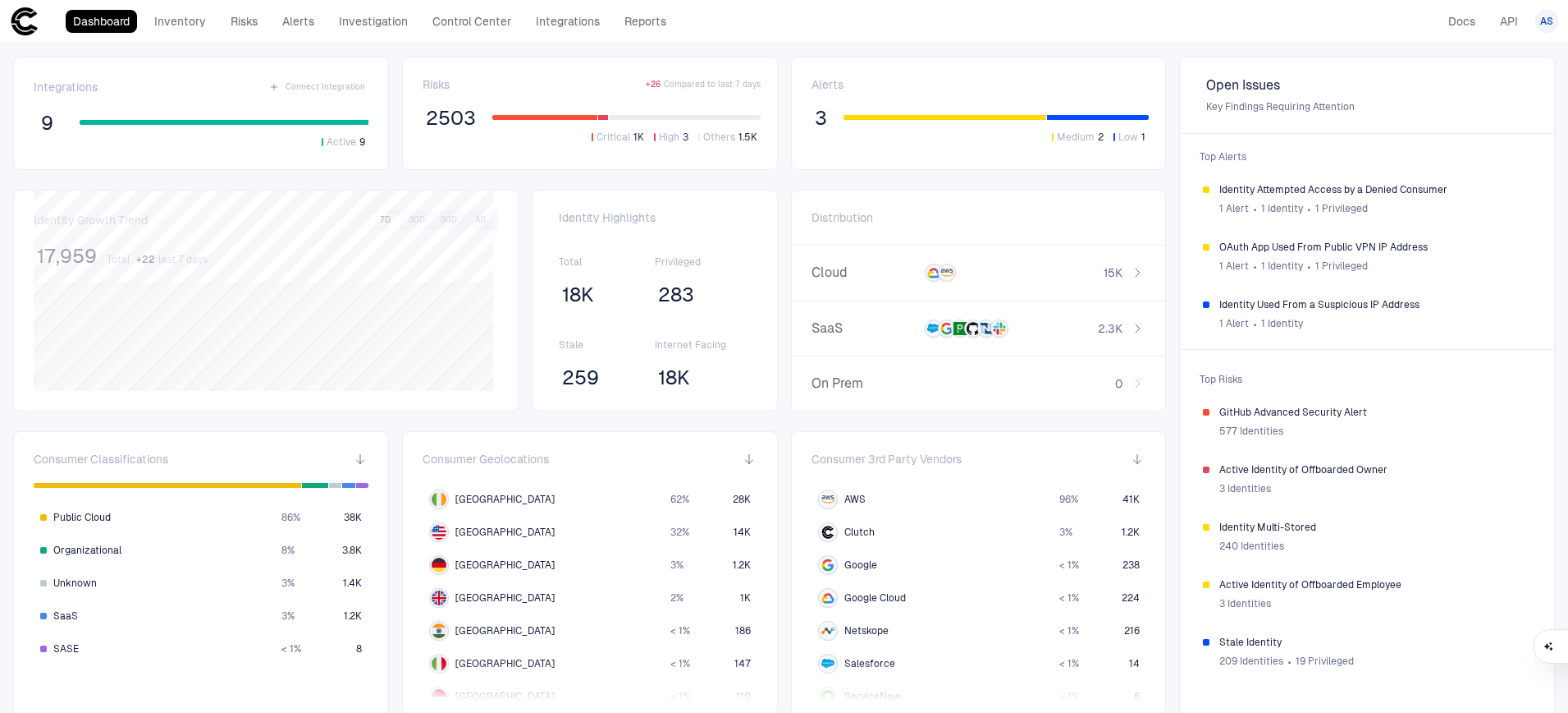
click at [318, 126] on div "Active 9" at bounding box center [224, 134] width 289 height 29
click at [593, 162] on div "Risks + 26 Compared to last 7 days 2503 Critical 1K High 3 Others 1.5K" at bounding box center [590, 113] width 376 height 114
click at [1220, 212] on span "1 Alert" at bounding box center [1235, 209] width 29 height 14
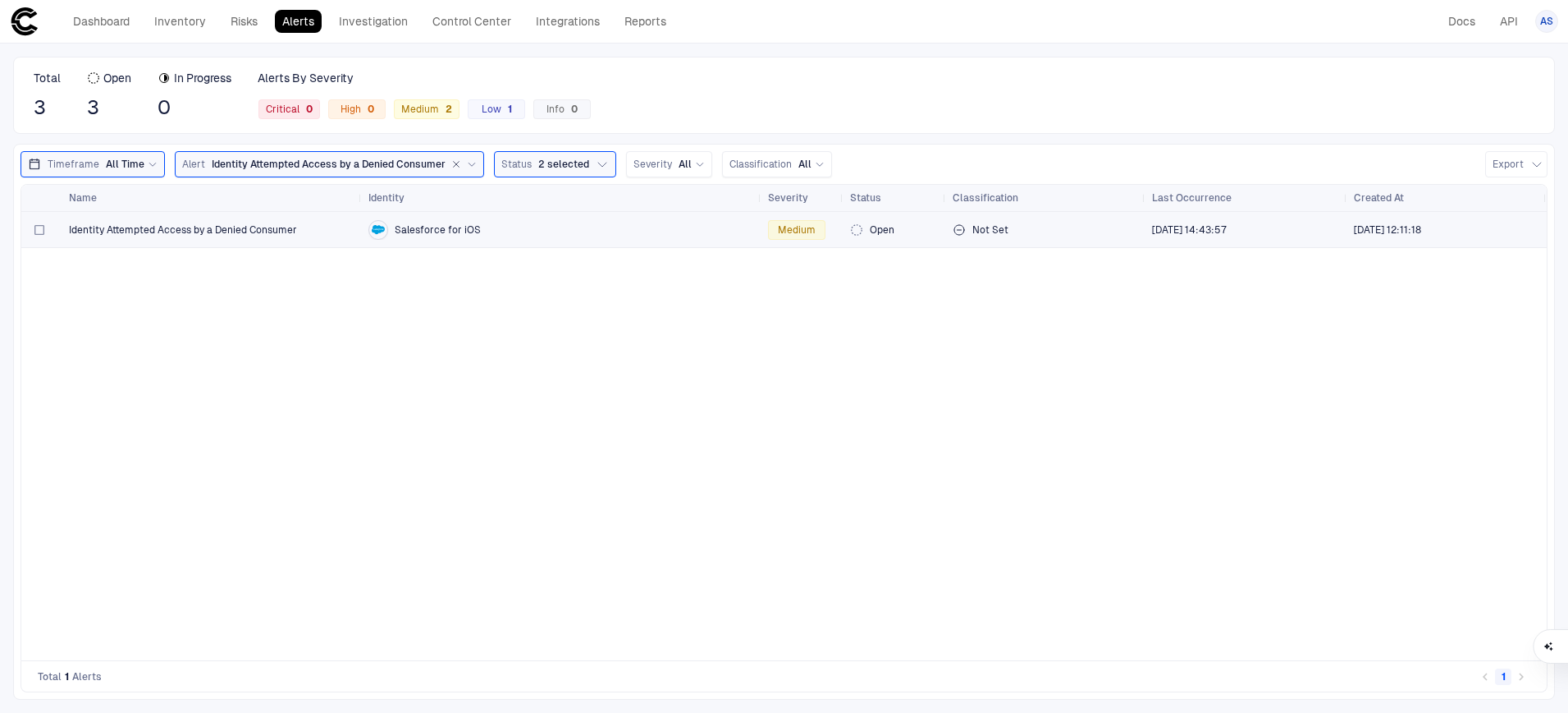
click at [177, 235] on div "Identity Attempted Access by a Denied Consumer" at bounding box center [212, 230] width 287 height 34
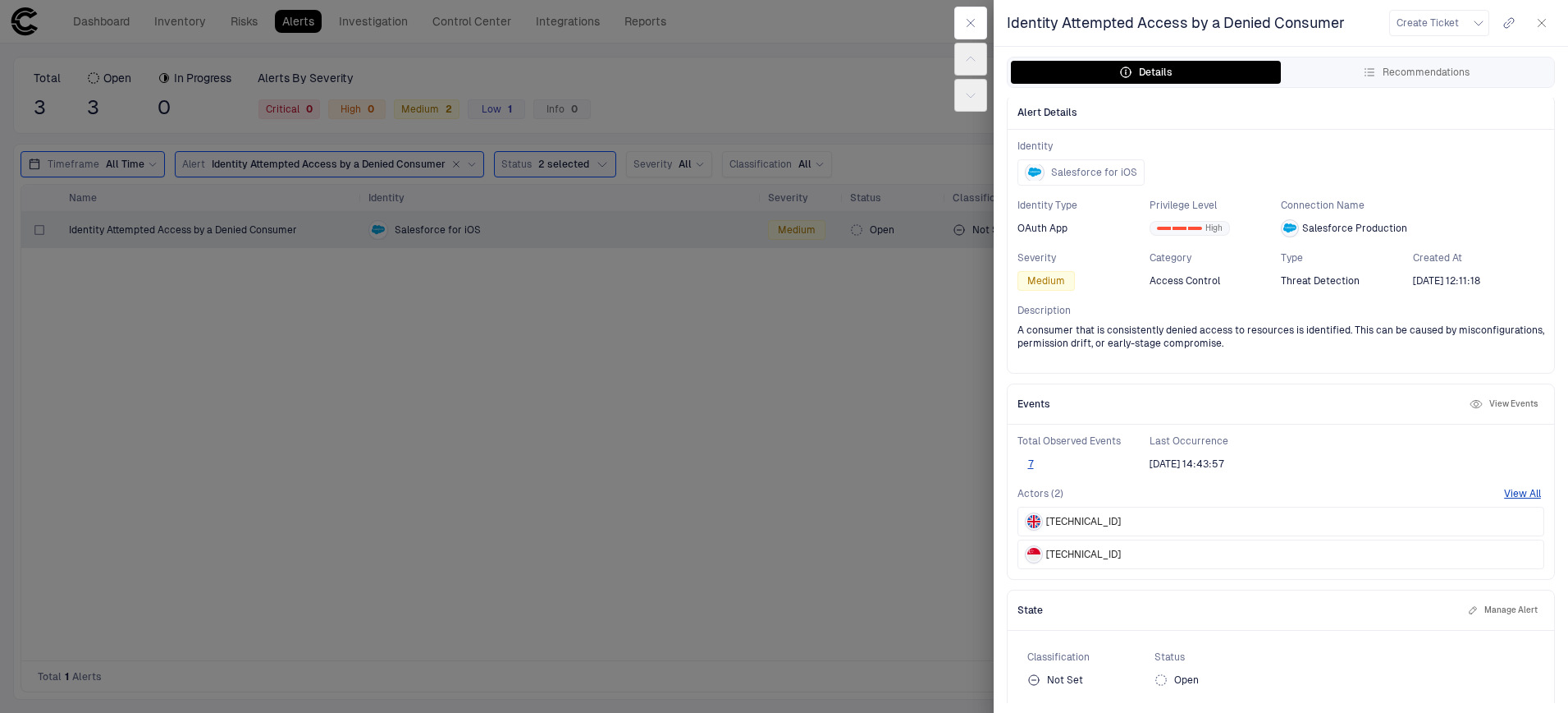
scroll to position [3, 0]
drag, startPoint x: 1484, startPoint y: 522, endPoint x: 1505, endPoint y: 514, distance: 22.5
click at [1484, 522] on div "[TECHNICAL_ID]" at bounding box center [1281, 520] width 527 height 29
click at [1504, 495] on button "View All" at bounding box center [1522, 493] width 37 height 14
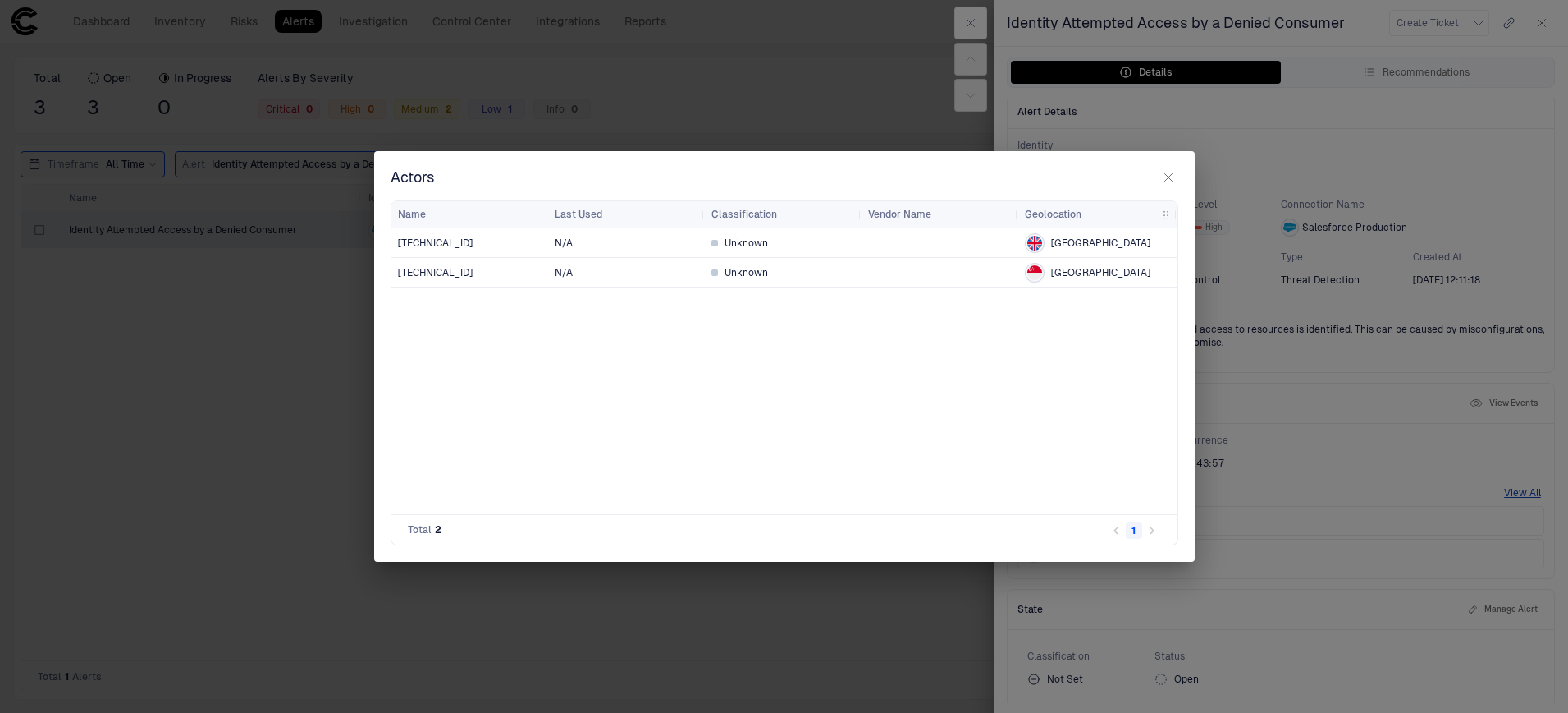
click at [1171, 180] on icon "button" at bounding box center [1168, 178] width 14 height 14
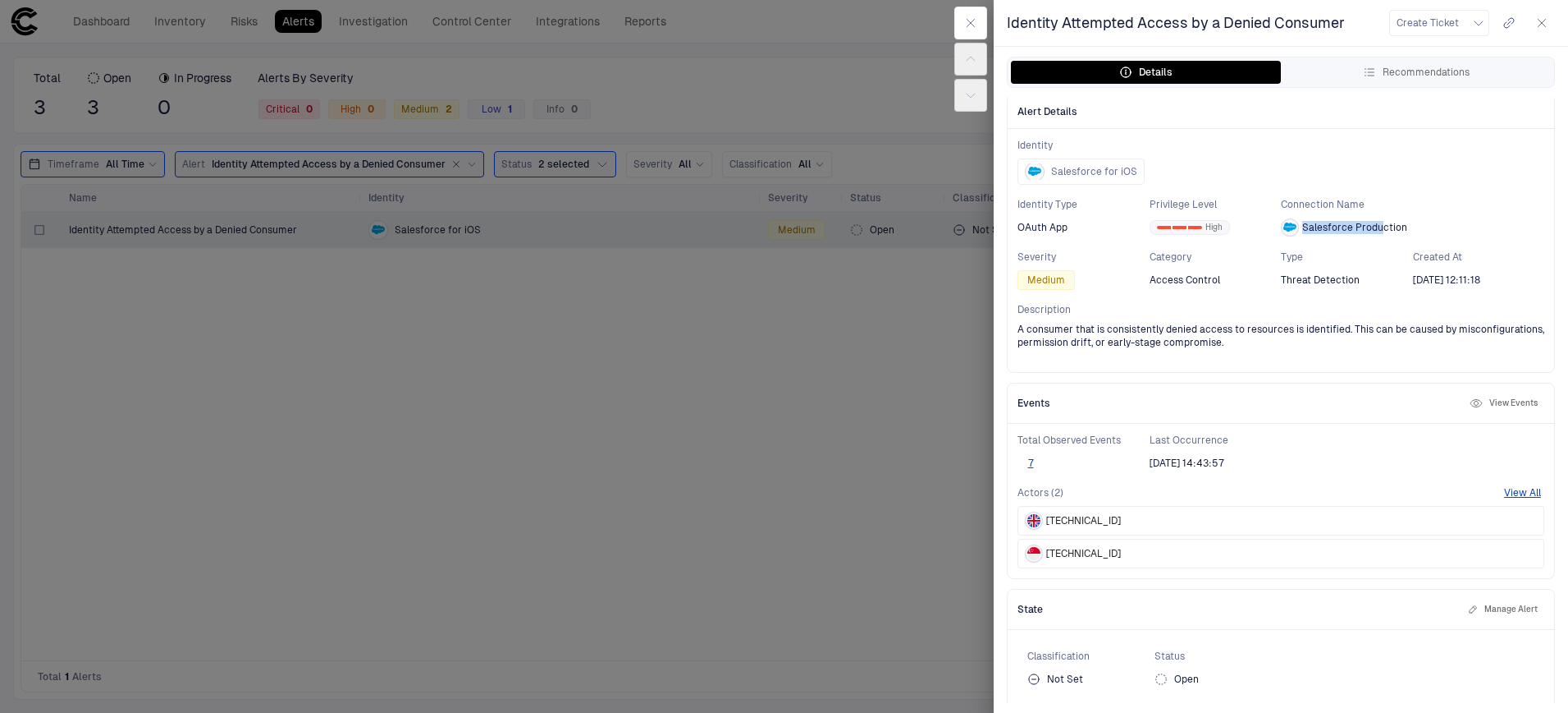
drag, startPoint x: 1296, startPoint y: 228, endPoint x: 1377, endPoint y: 232, distance: 81.1
click at [1377, 232] on span "Salesforce Production" at bounding box center [1355, 228] width 105 height 14
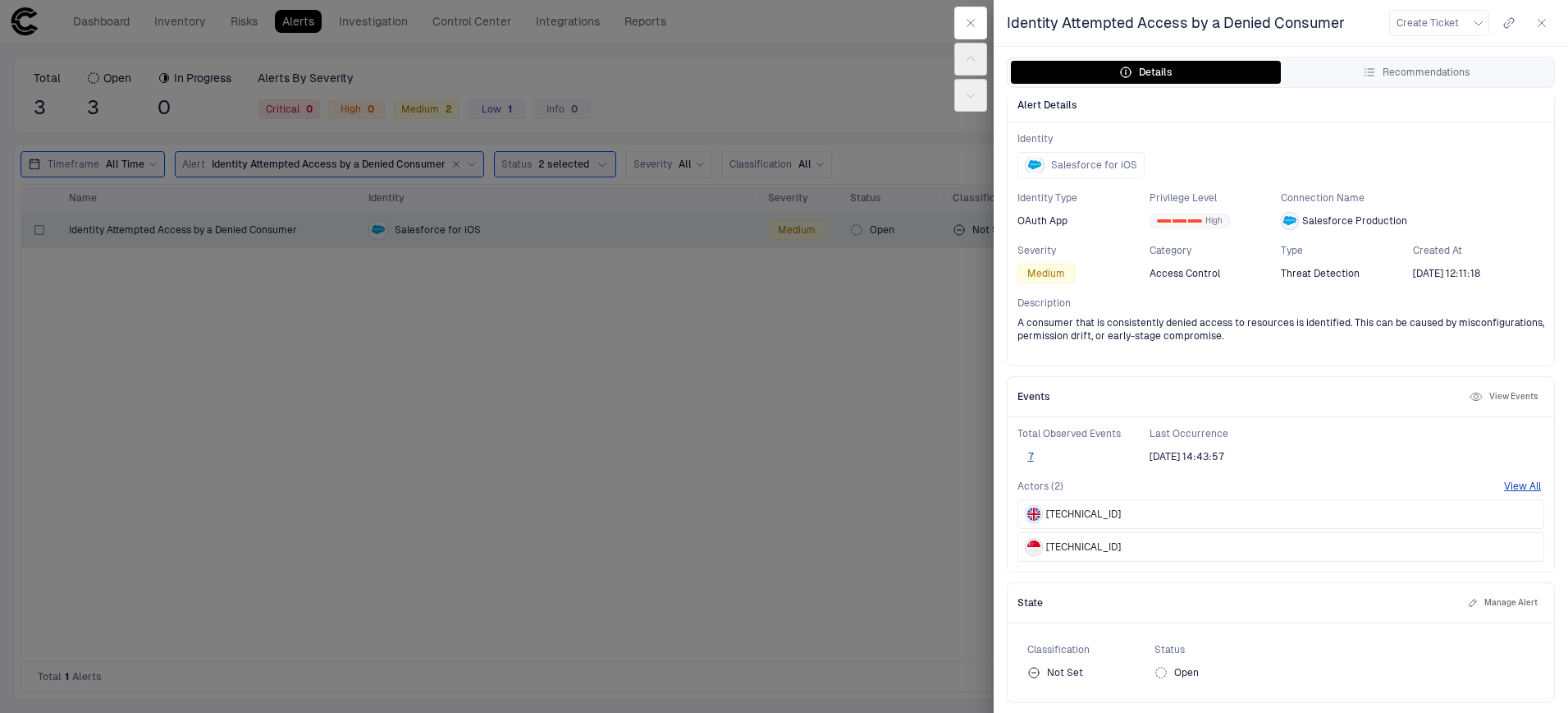
click at [1160, 672] on icon at bounding box center [1162, 673] width 14 height 14
drag, startPoint x: 1167, startPoint y: 651, endPoint x: 1189, endPoint y: 650, distance: 22.0
click at [1189, 650] on span "Status" at bounding box center [1218, 650] width 127 height 14
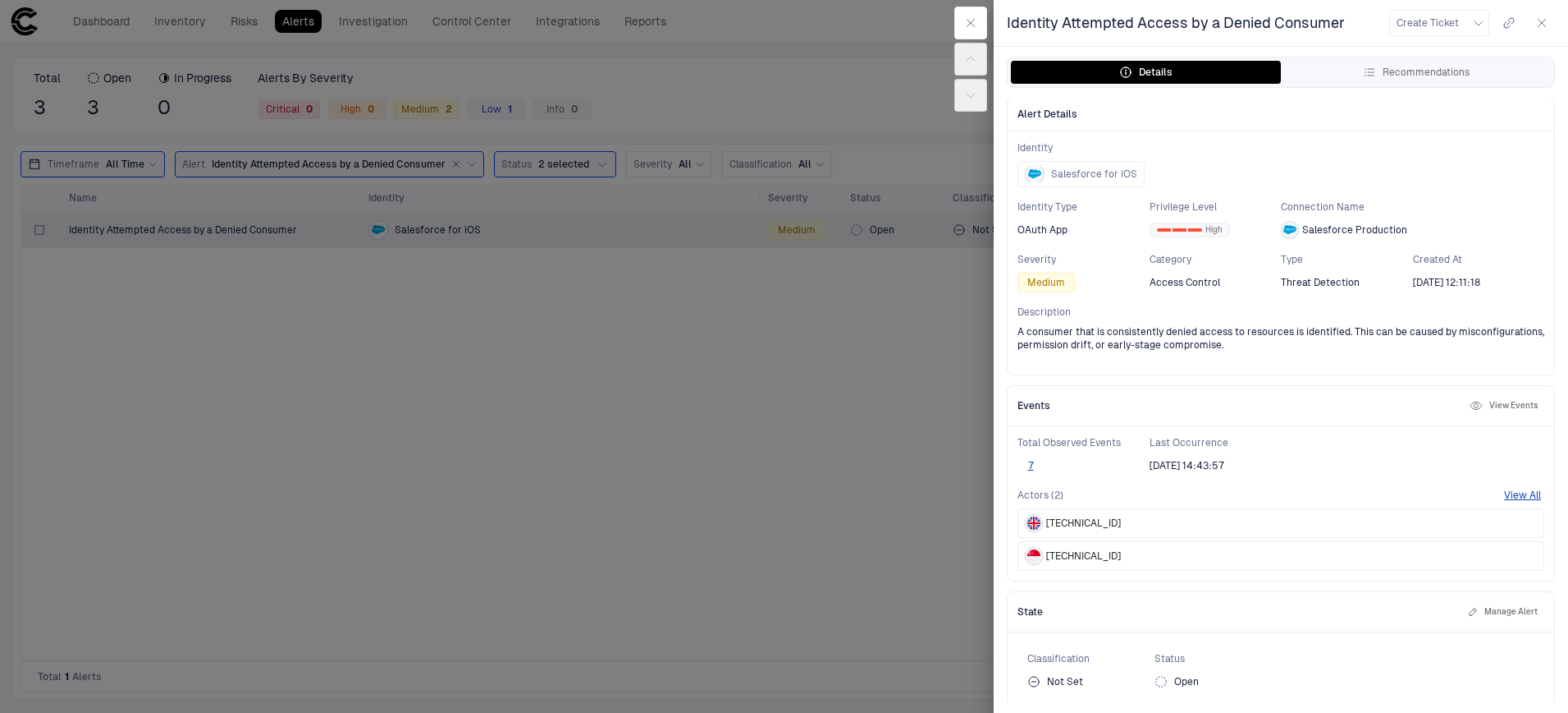
scroll to position [0, 0]
click at [965, 18] on icon "button" at bounding box center [971, 23] width 14 height 14
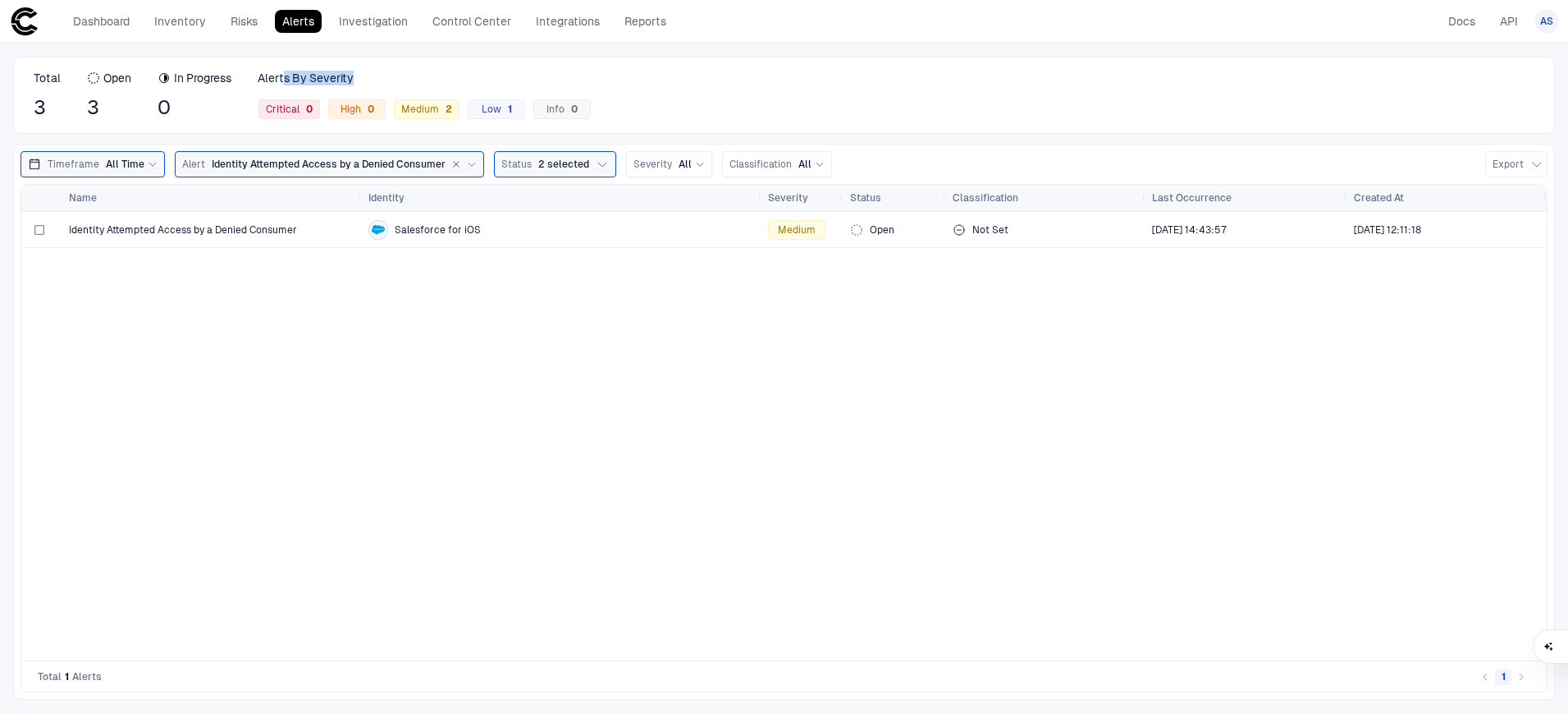
drag, startPoint x: 286, startPoint y: 81, endPoint x: 401, endPoint y: 77, distance: 115.1
click at [401, 77] on div "Alerts By Severity" at bounding box center [425, 78] width 334 height 15
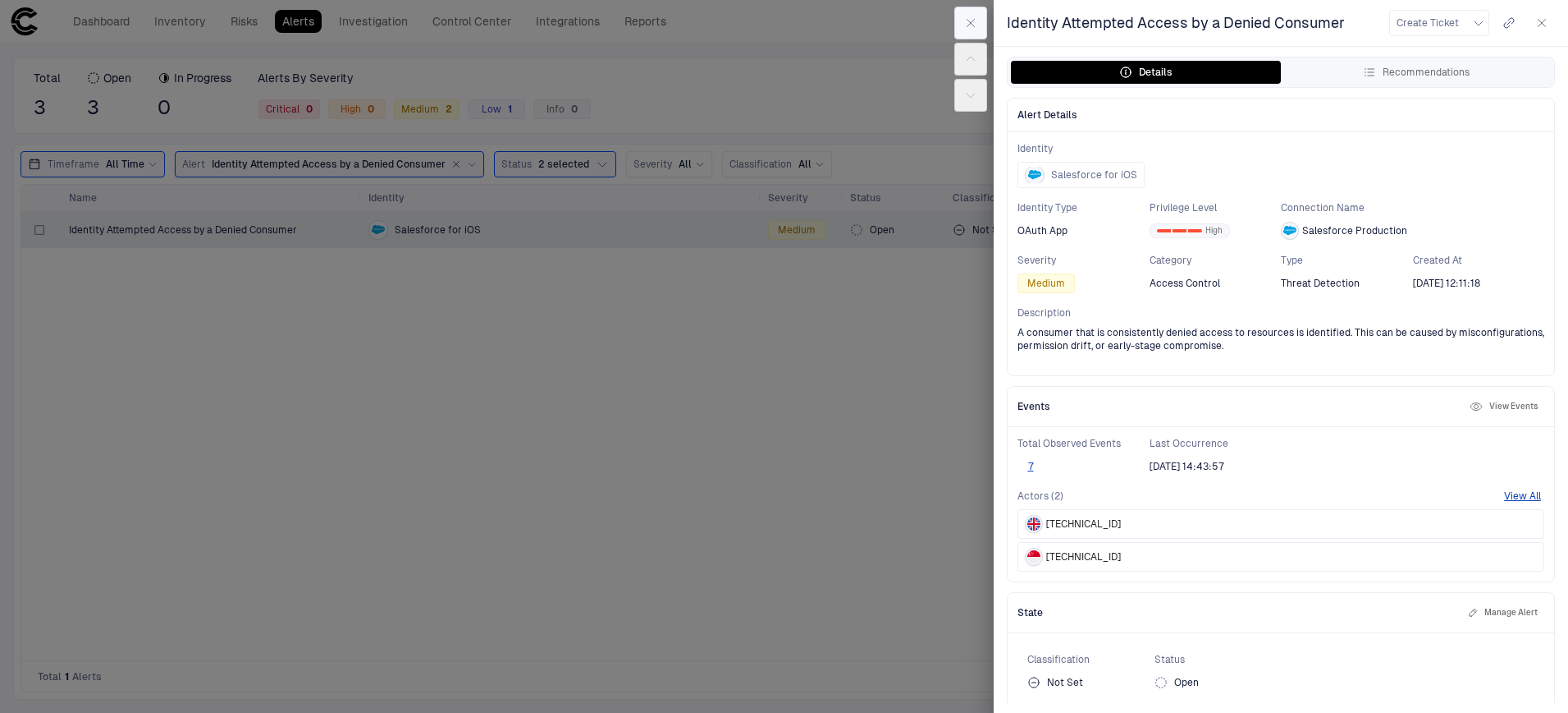
click at [964, 21] on icon "button" at bounding box center [971, 23] width 14 height 14
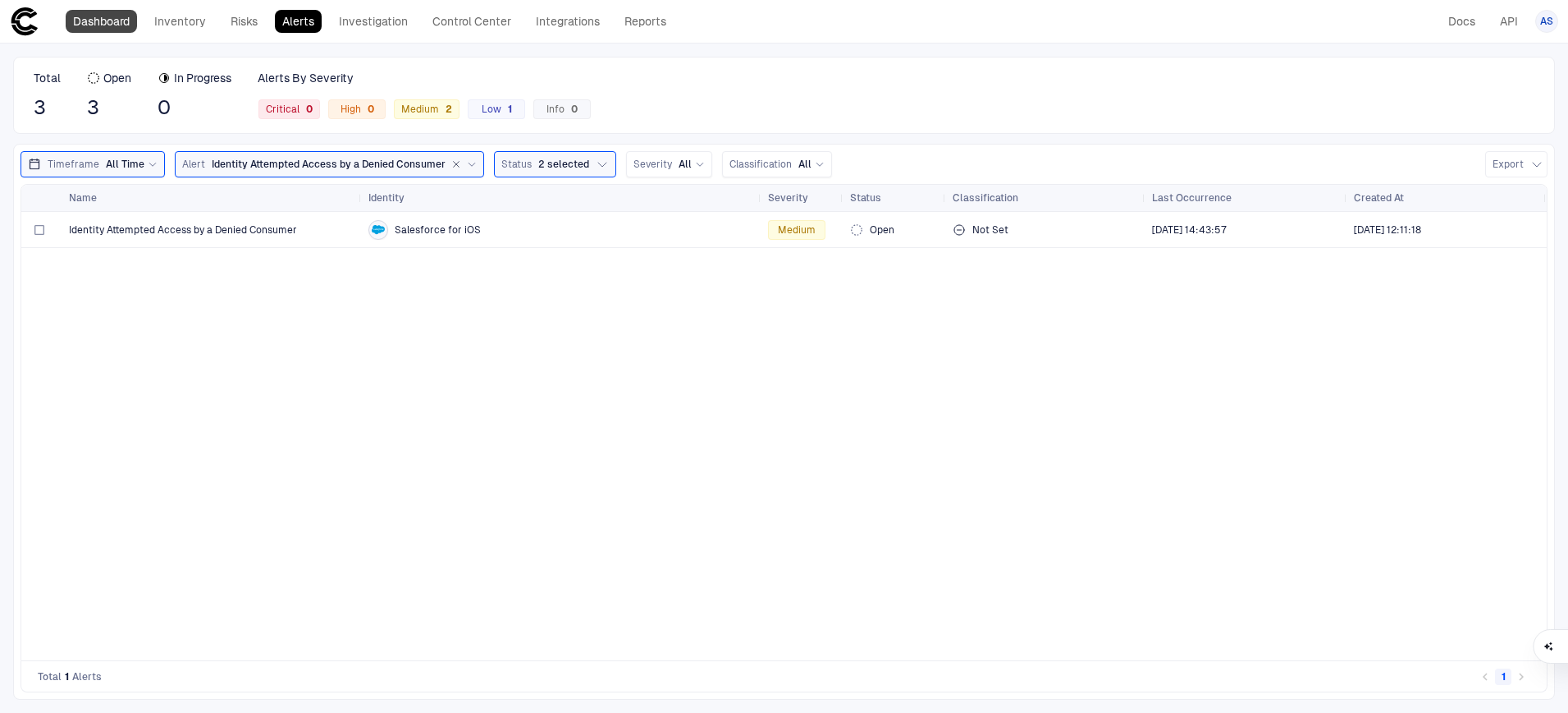
click at [87, 29] on link "Dashboard" at bounding box center [101, 21] width 71 height 23
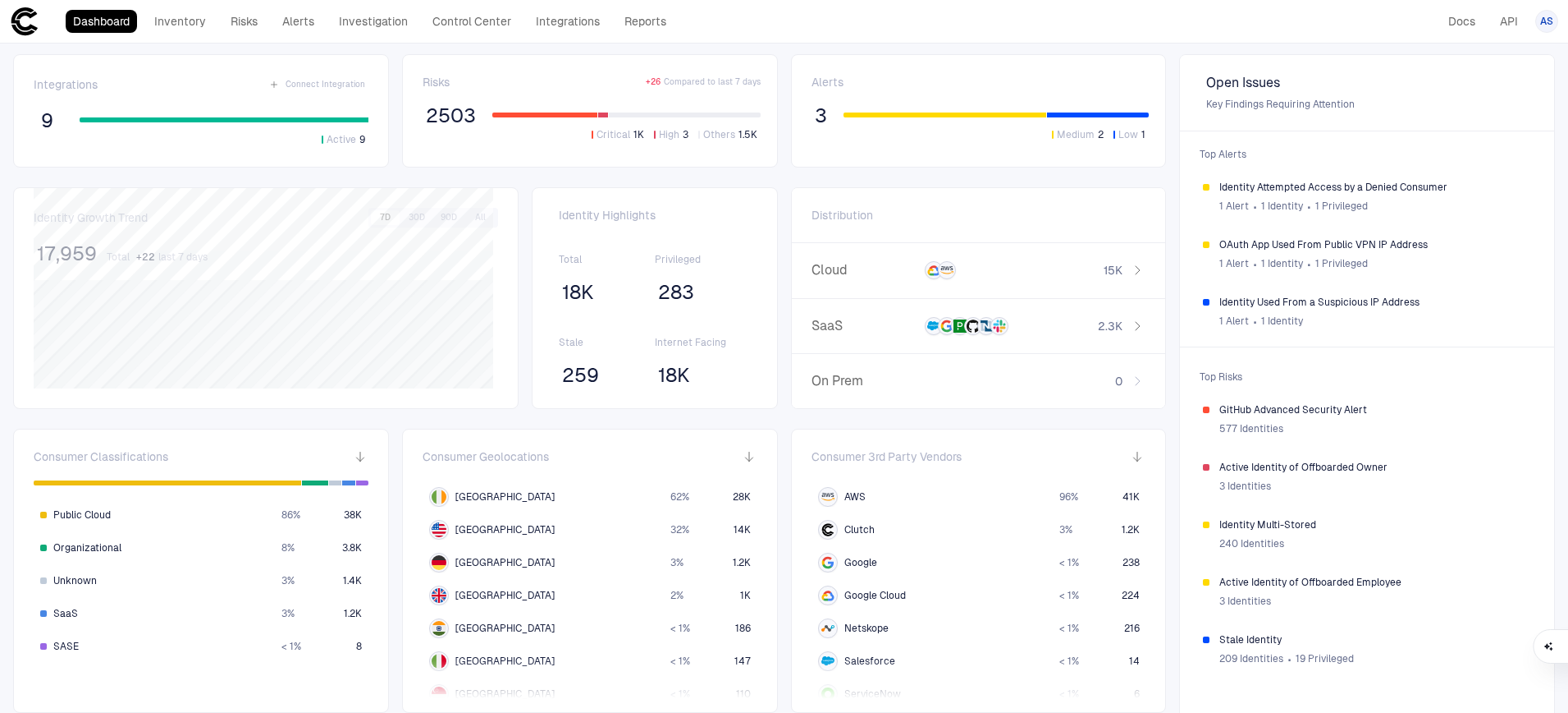
scroll to position [3, 0]
click at [669, 90] on div "Risks + 26 Compared to last 7 days 2503 Critical 1K High 3 Others 1.5K" at bounding box center [592, 110] width 338 height 72
drag, startPoint x: 669, startPoint y: 81, endPoint x: 731, endPoint y: 82, distance: 62.0
click at [731, 82] on span "Compared to last 7 days" at bounding box center [713, 82] width 97 height 12
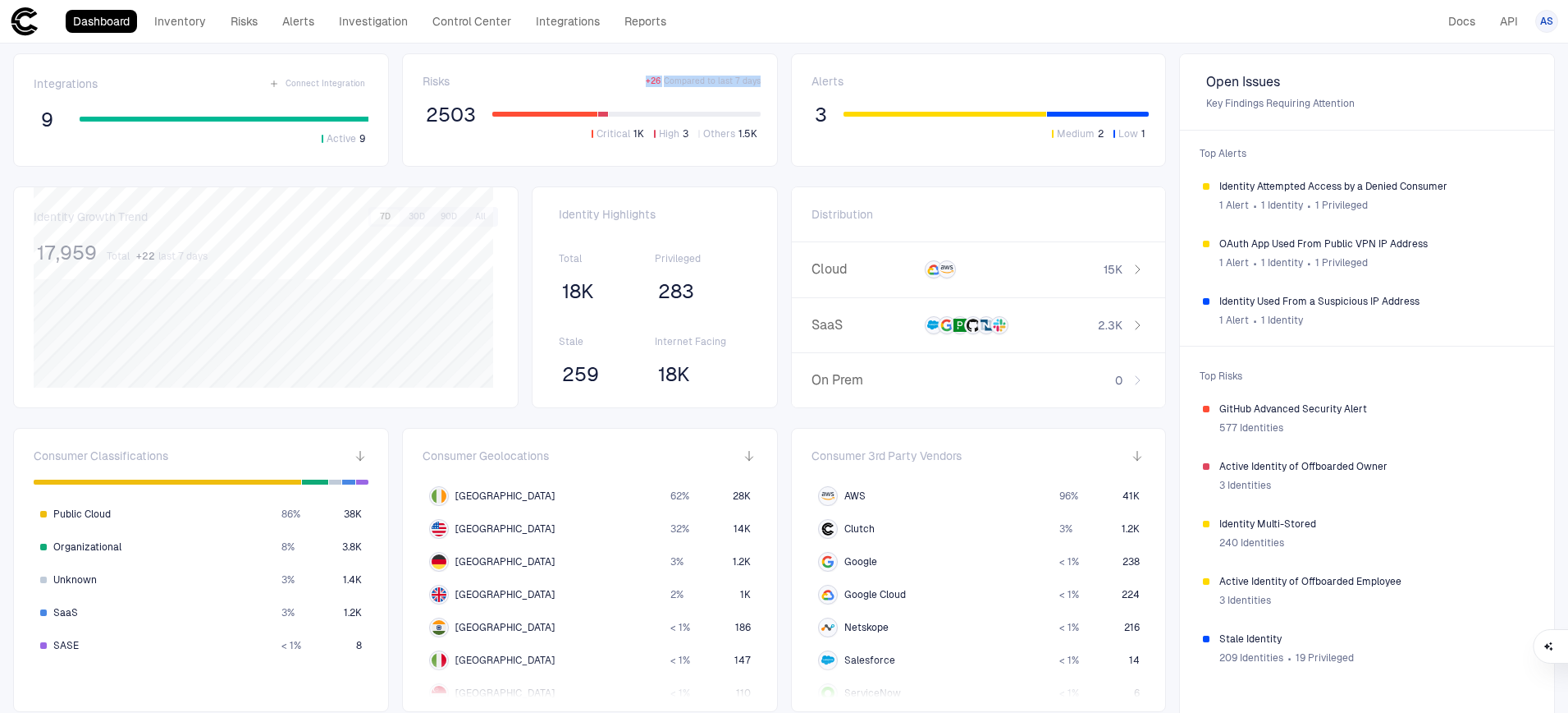
drag, startPoint x: 756, startPoint y: 82, endPoint x: 641, endPoint y: 83, distance: 115.0
click at [641, 83] on div "Risks + 26 Compared to last 7 days 2503 Critical 1K High 3 Others 1.5K" at bounding box center [590, 110] width 376 height 114
click at [641, 83] on div "Risks + 26 Compared to last 7 days" at bounding box center [592, 81] width 338 height 15
drag, startPoint x: 654, startPoint y: 86, endPoint x: 645, endPoint y: 86, distance: 9.0
click at [645, 86] on span "+ 26" at bounding box center [652, 82] width 15 height 12
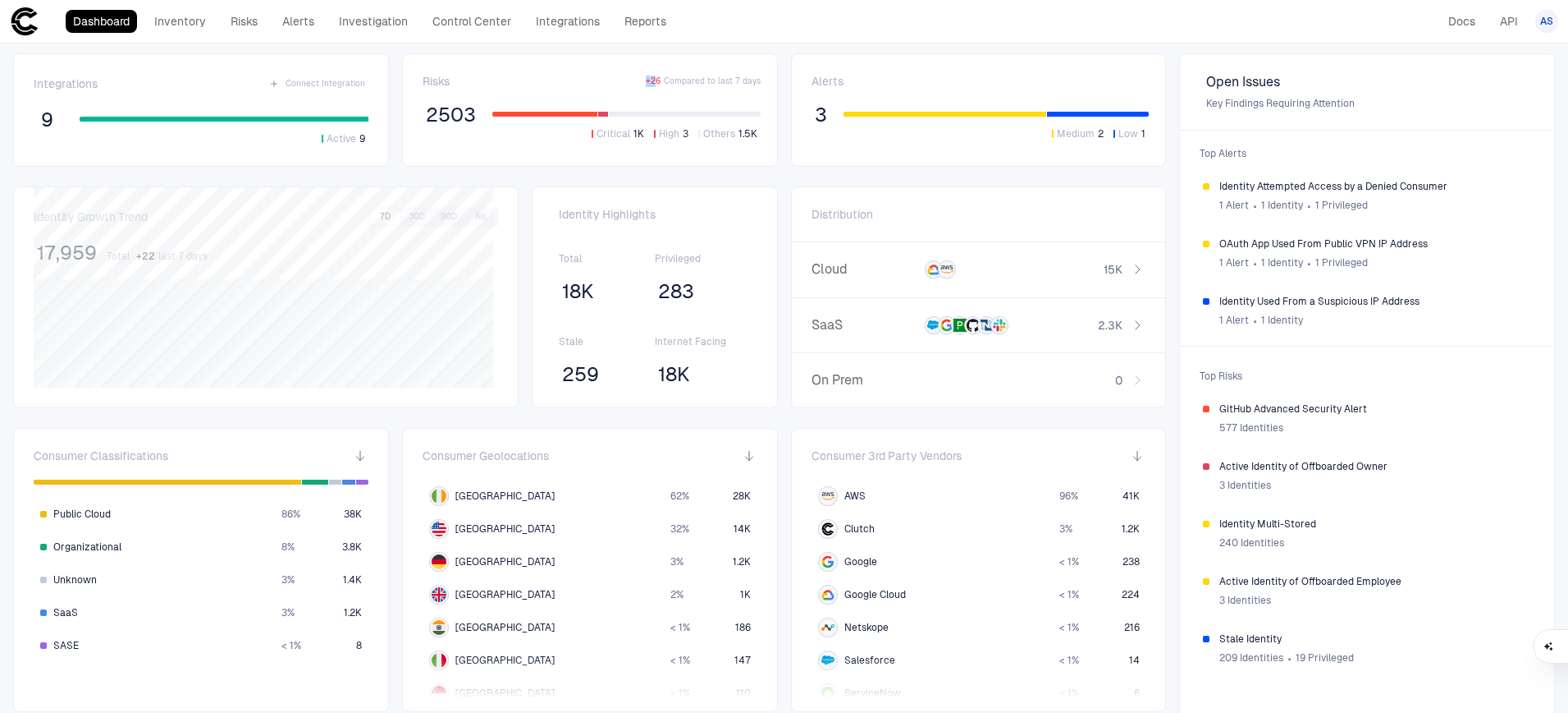
click at [645, 86] on span "+ 26" at bounding box center [652, 82] width 15 height 12
drag, startPoint x: 811, startPoint y: 106, endPoint x: 832, endPoint y: 148, distance: 47.0
click at [832, 148] on div "Alerts 3 Medium 2 Low 1" at bounding box center [979, 110] width 376 height 114
drag, startPoint x: 809, startPoint y: 82, endPoint x: 842, endPoint y: 87, distance: 33.4
click at [842, 87] on div "Alerts" at bounding box center [981, 81] width 338 height 15
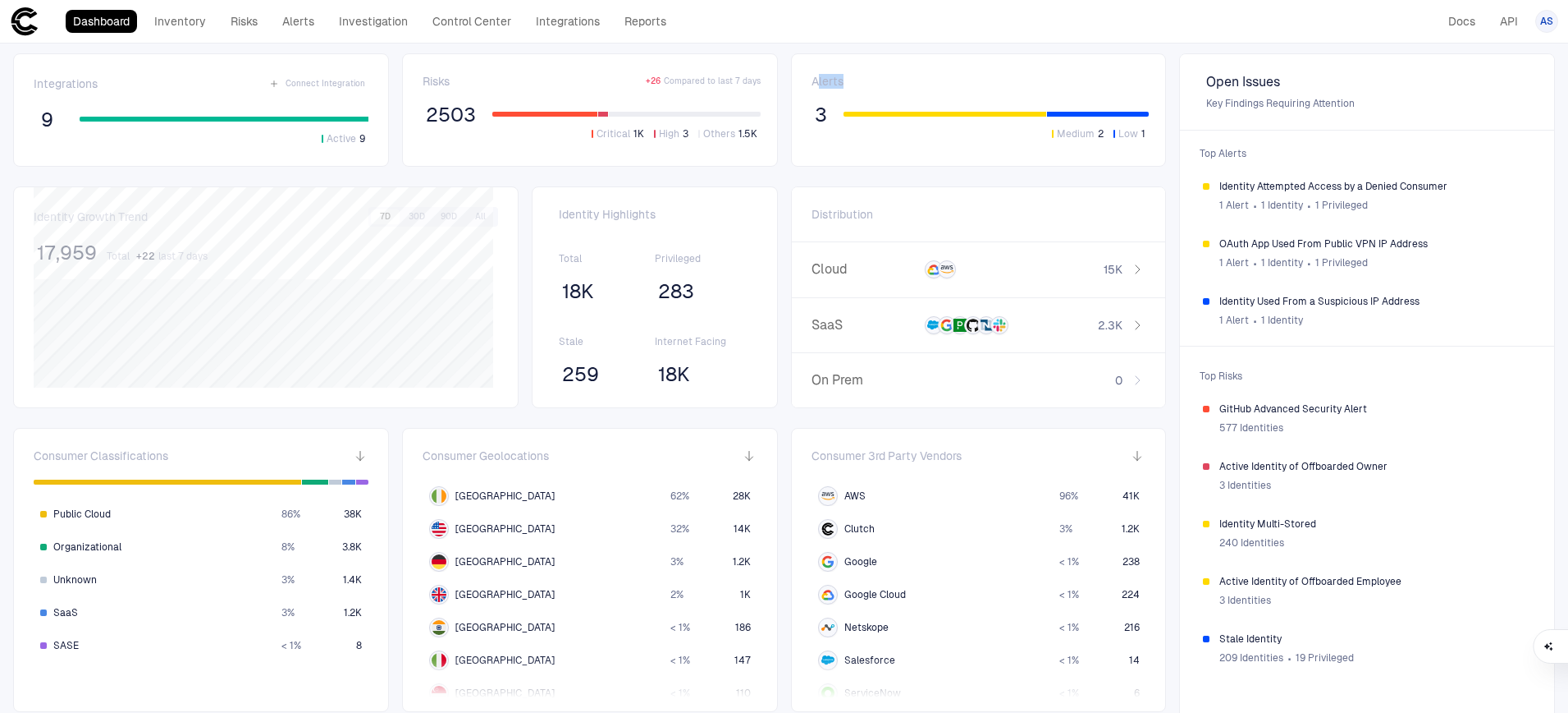
click at [842, 87] on div "Alerts" at bounding box center [981, 81] width 338 height 15
drag, startPoint x: 835, startPoint y: 83, endPoint x: 779, endPoint y: 85, distance: 56.0
click at [779, 85] on div "Integrations Connect Integration 9 Active 9 Risks + 26 Compared to last 7 days …" at bounding box center [784, 534] width 1568 height 988
click at [819, 85] on span "Alerts" at bounding box center [827, 81] width 32 height 15
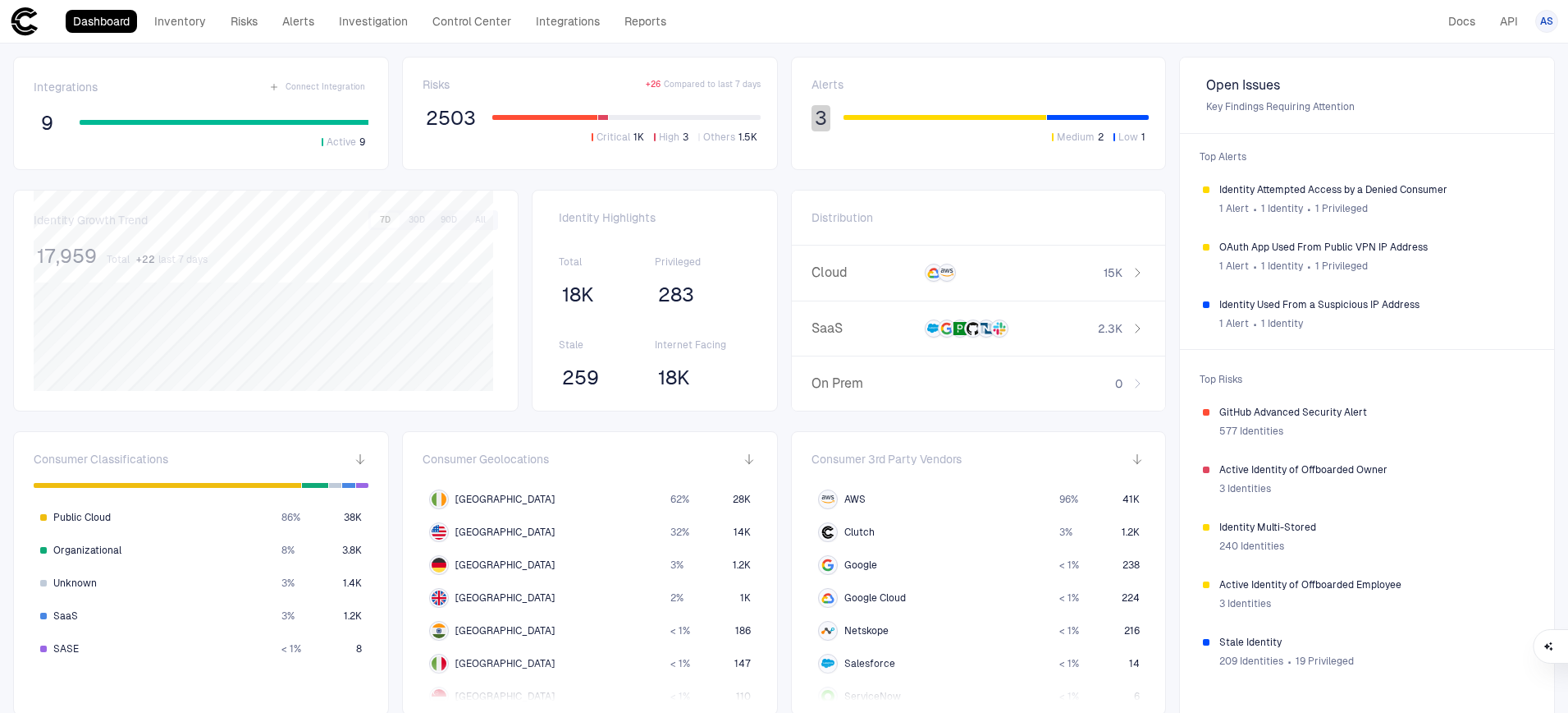
click at [818, 122] on span "3" at bounding box center [820, 118] width 13 height 24
